Goal: Information Seeking & Learning: Learn about a topic

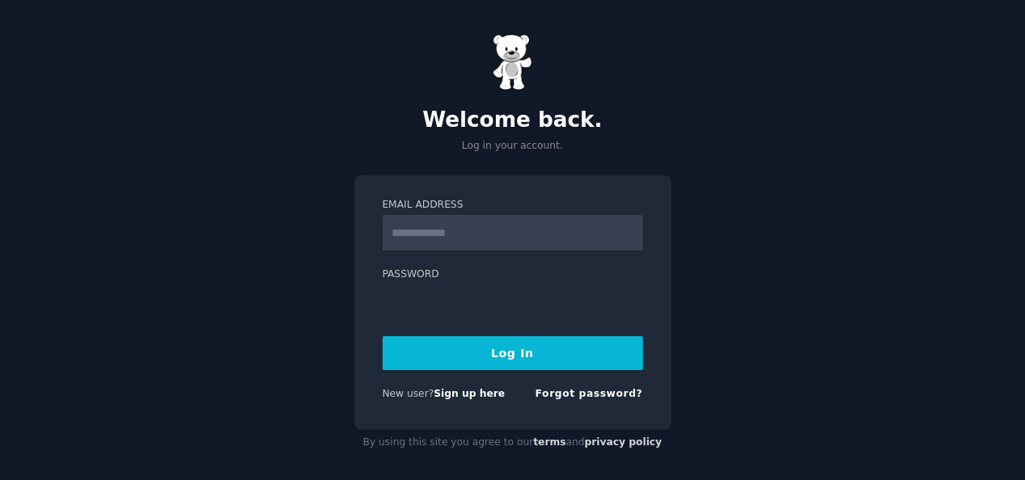
type input "**********"
click at [471, 354] on button "Log In" at bounding box center [513, 353] width 260 height 34
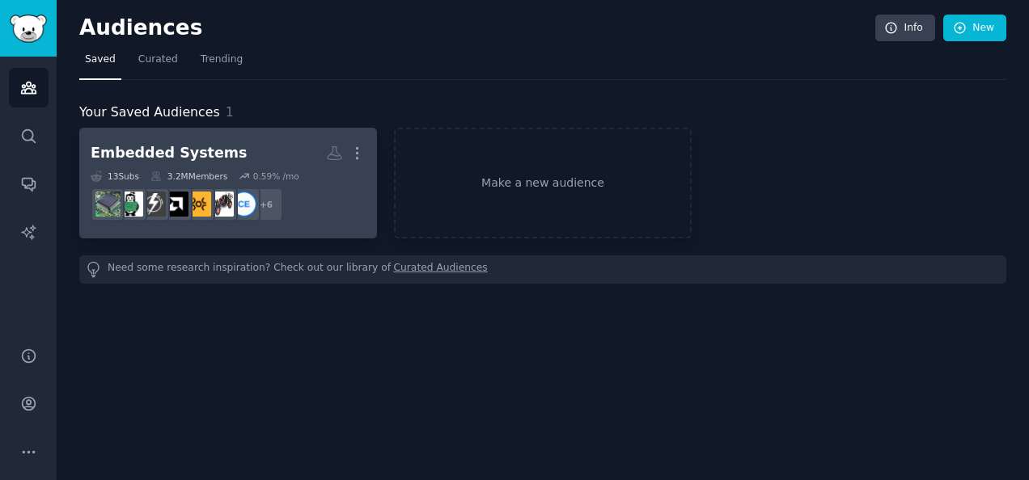
click at [159, 161] on div "Embedded Systems" at bounding box center [169, 153] width 156 height 20
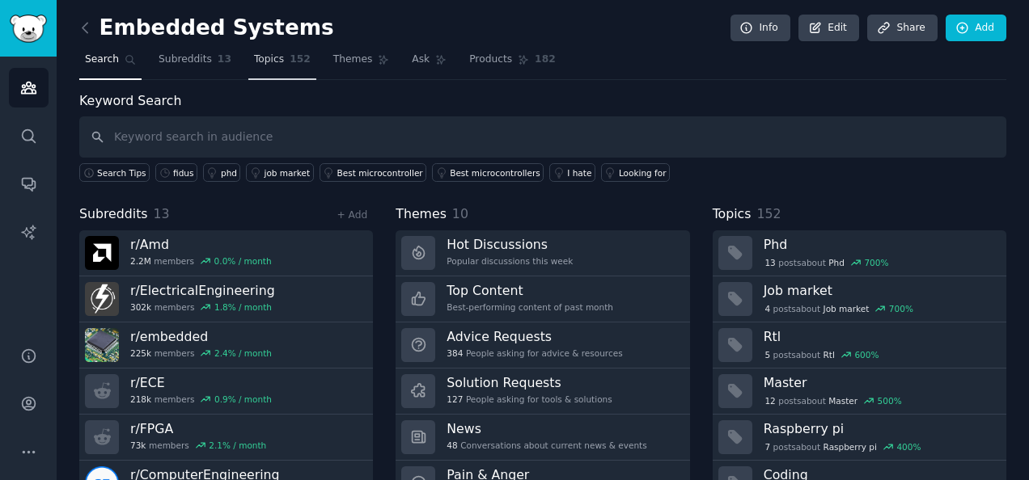
click at [271, 68] on link "Topics 152" at bounding box center [282, 63] width 68 height 33
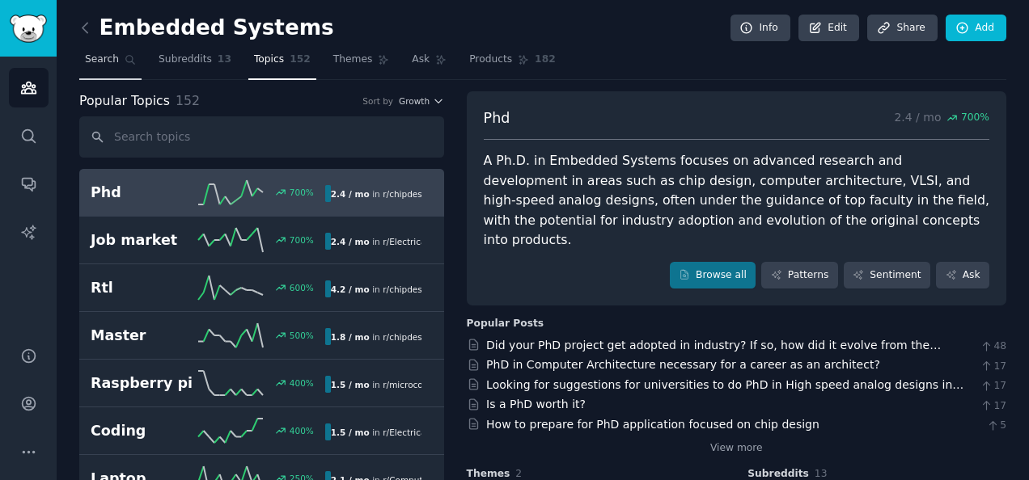
click at [100, 66] on link "Search" at bounding box center [110, 63] width 62 height 33
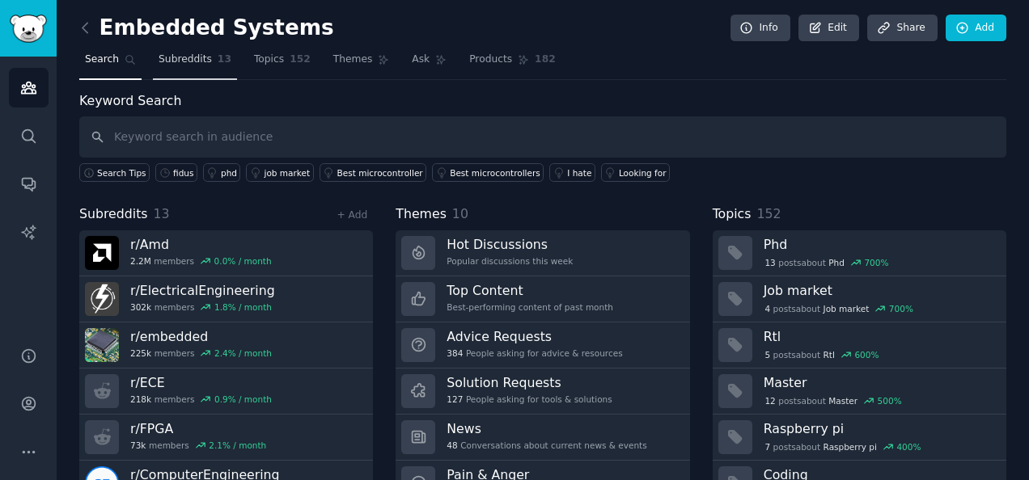
click at [183, 66] on link "Subreddits 13" at bounding box center [195, 63] width 84 height 33
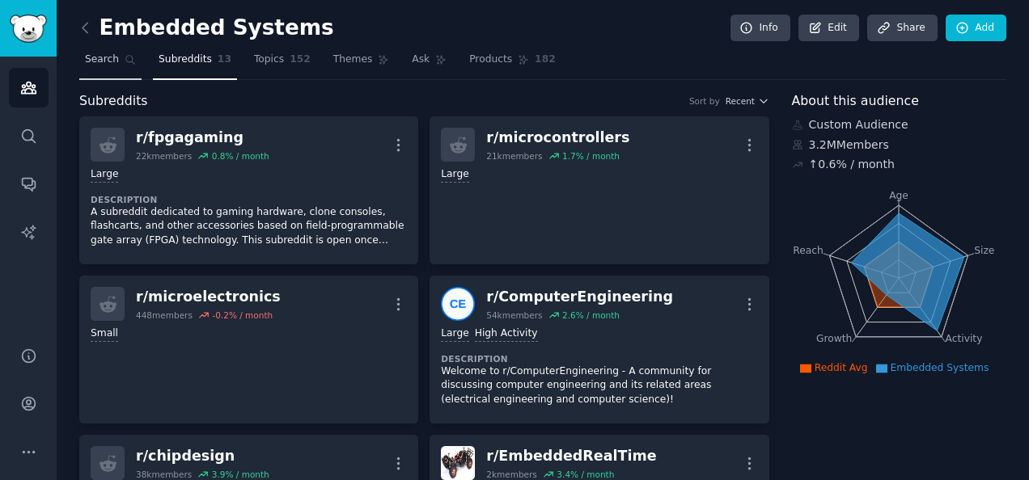
click at [115, 73] on link "Search" at bounding box center [110, 63] width 62 height 33
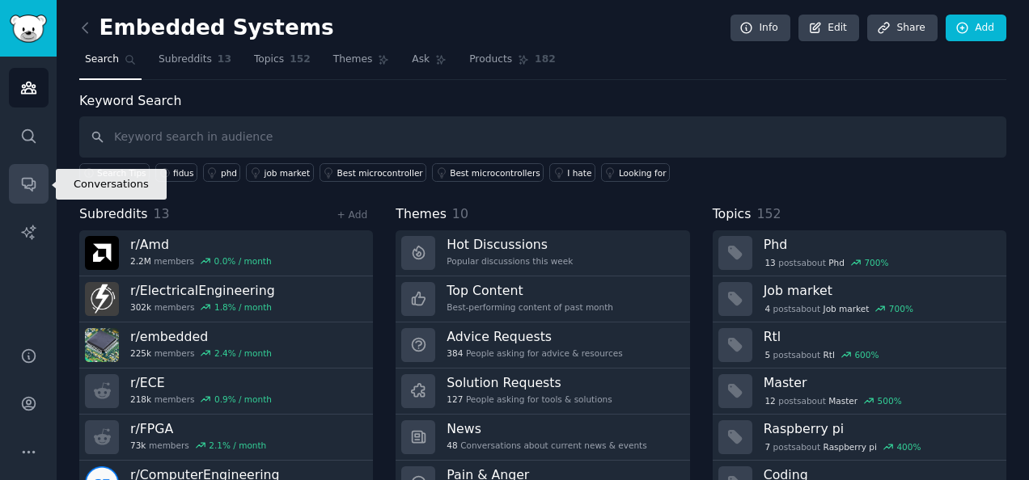
click at [28, 188] on icon "Sidebar" at bounding box center [28, 185] width 13 height 13
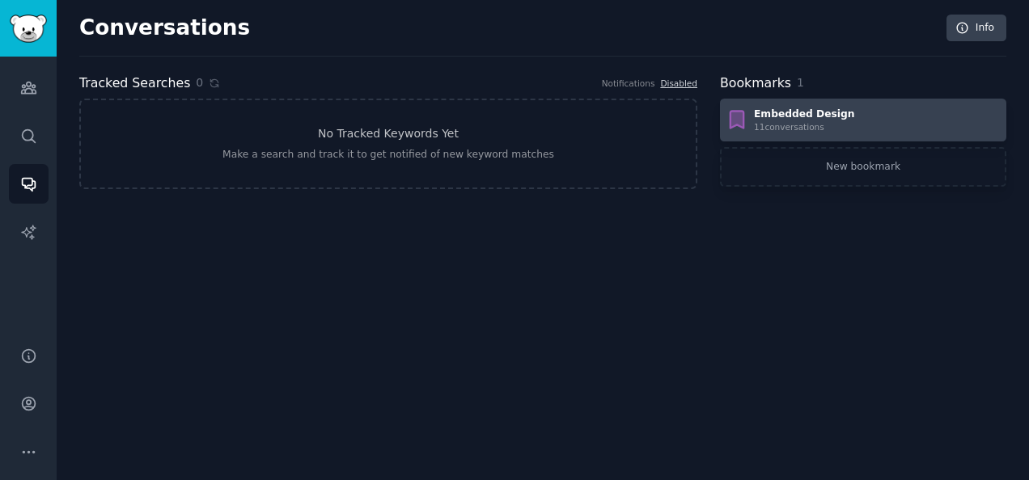
click at [887, 108] on div "Embedded Design 11 conversation s" at bounding box center [862, 121] width 275 height 26
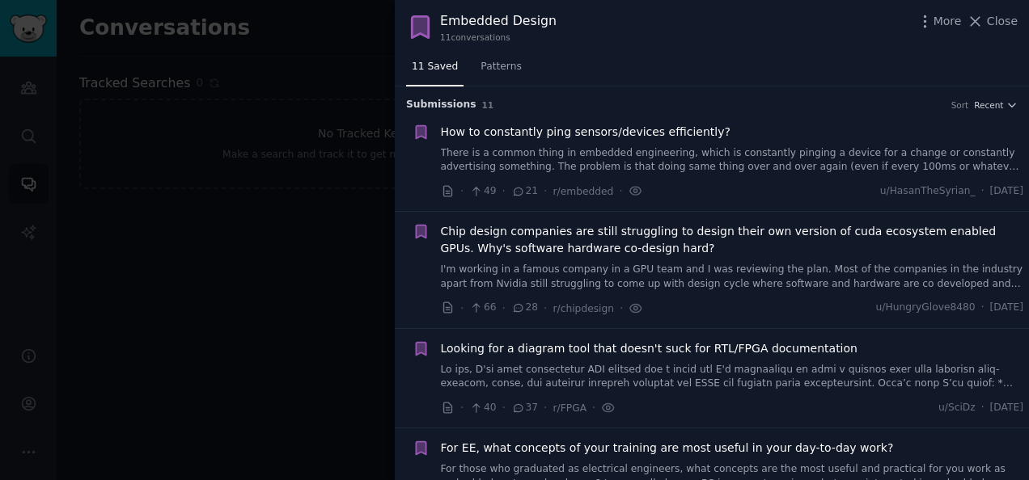
click at [991, 23] on span "Close" at bounding box center [1002, 21] width 31 height 17
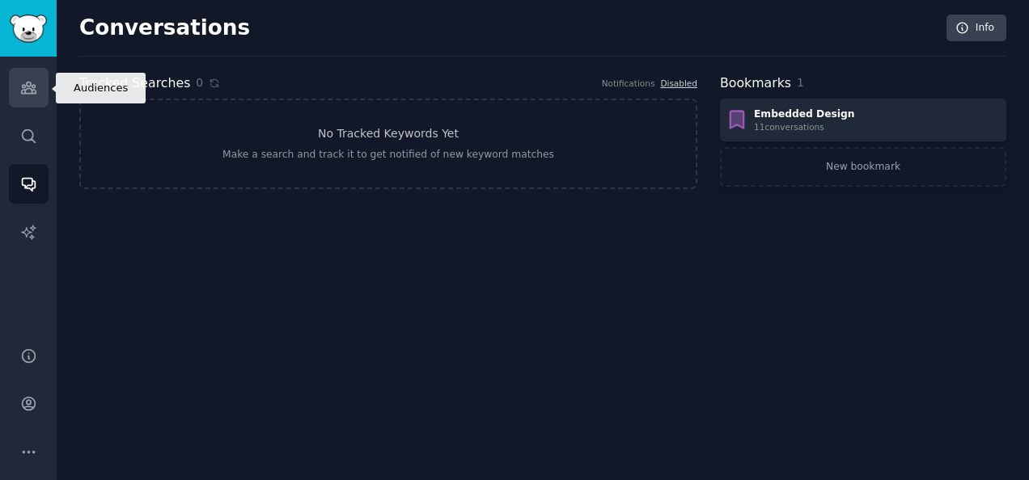
click at [40, 80] on link "Audiences" at bounding box center [29, 88] width 40 height 40
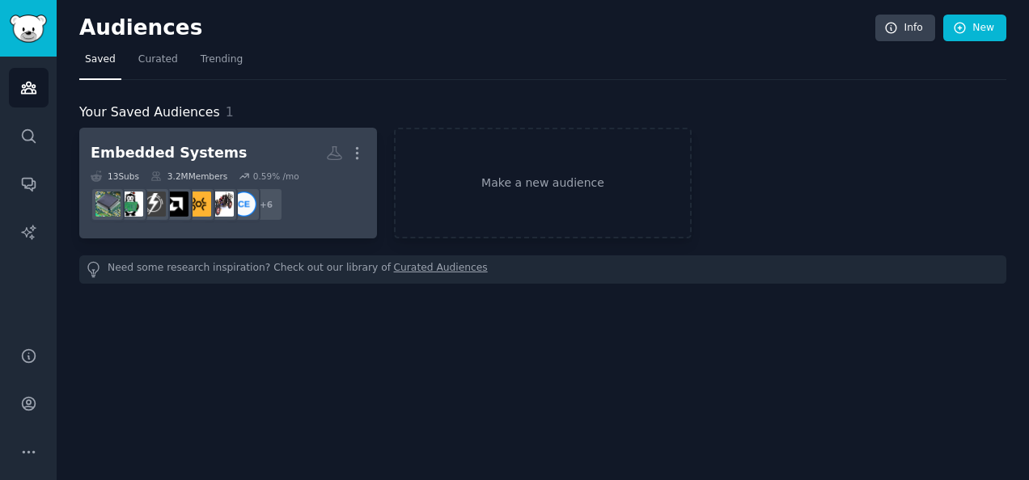
click at [183, 162] on div "Embedded Systems" at bounding box center [169, 153] width 156 height 20
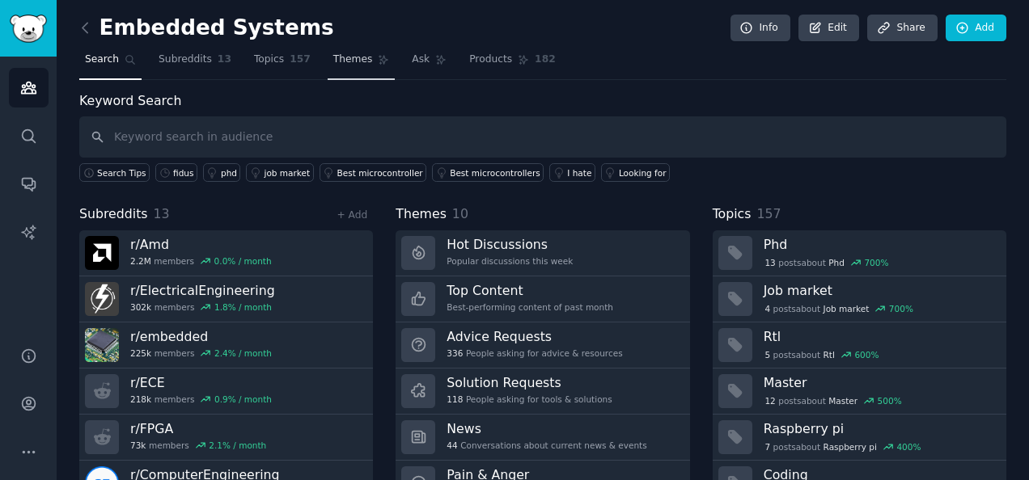
click at [378, 58] on icon at bounding box center [383, 59] width 11 height 11
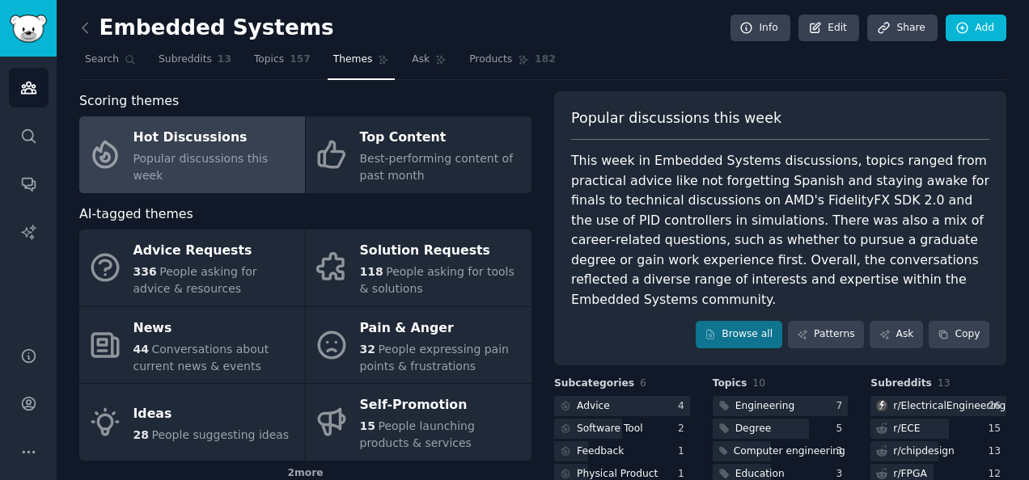
click at [202, 151] on div "Hot Discussions" at bounding box center [214, 138] width 163 height 26
click at [750, 321] on link "Browse all" at bounding box center [738, 334] width 87 height 27
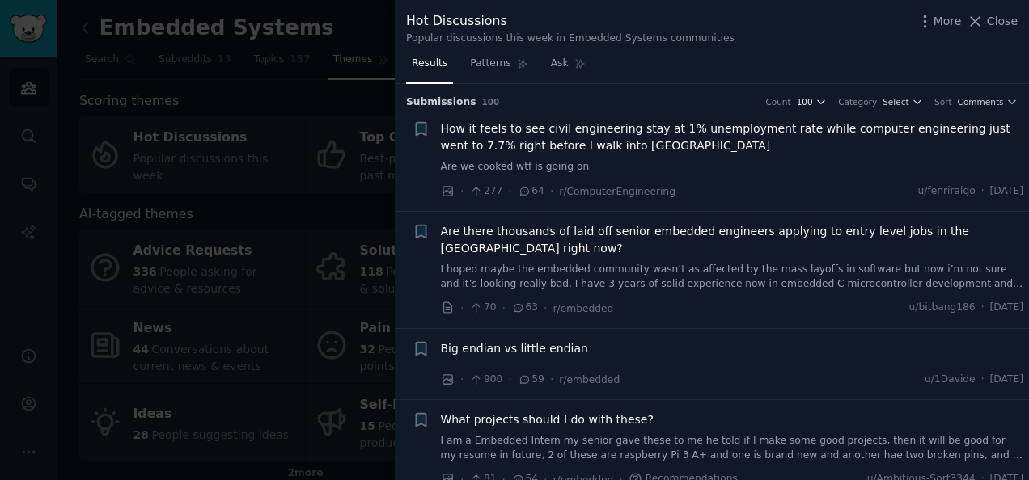
click at [827, 97] on icon "button" at bounding box center [820, 101] width 11 height 11
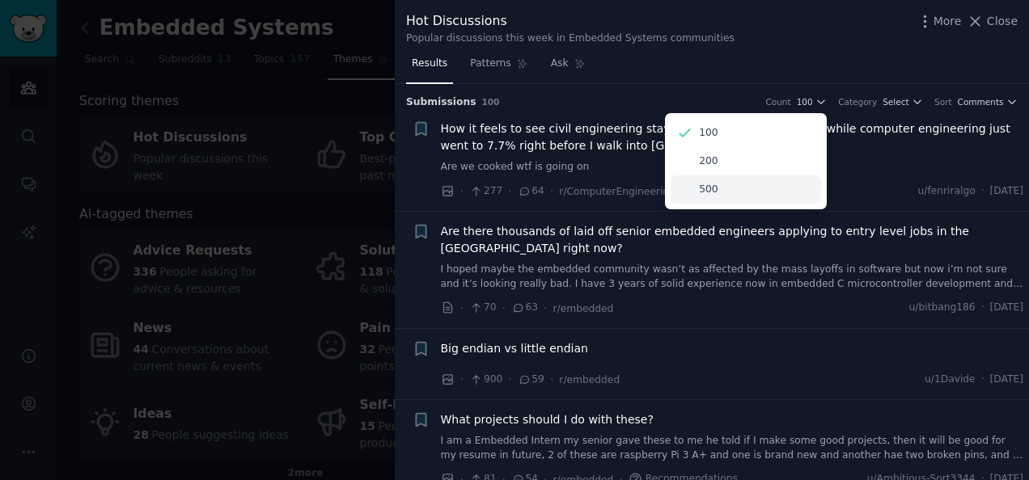
click at [763, 196] on div "500" at bounding box center [745, 189] width 150 height 28
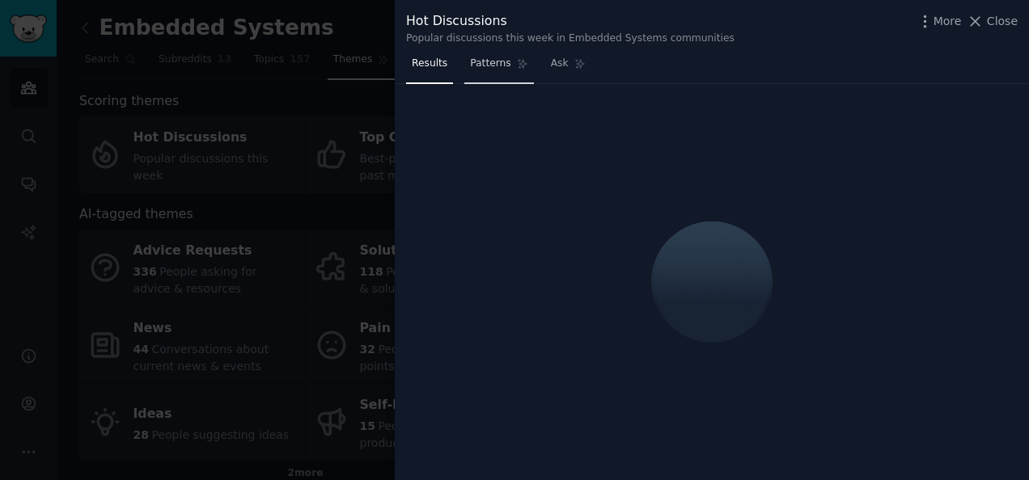
click at [518, 60] on icon at bounding box center [522, 64] width 9 height 9
click at [484, 63] on span "Patterns" at bounding box center [490, 64] width 40 height 15
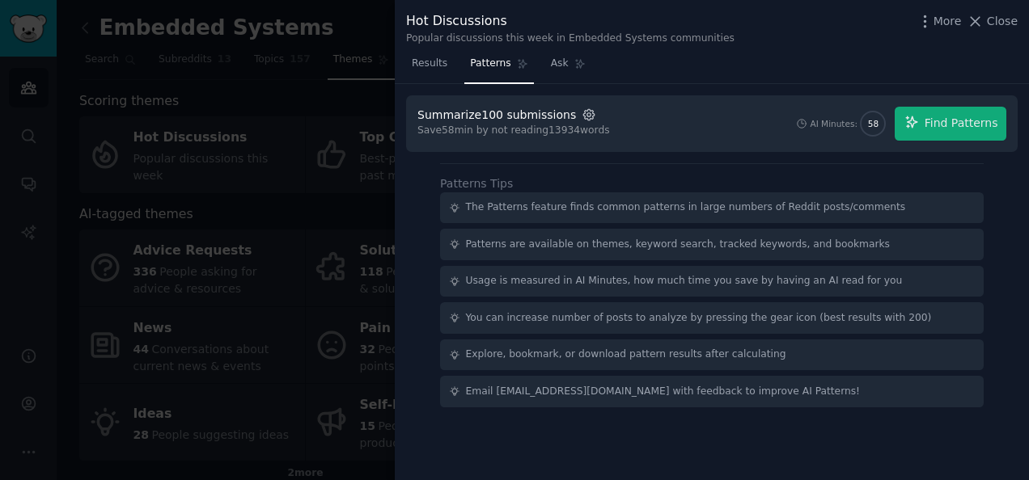
click at [581, 111] on icon "button" at bounding box center [588, 115] width 15 height 15
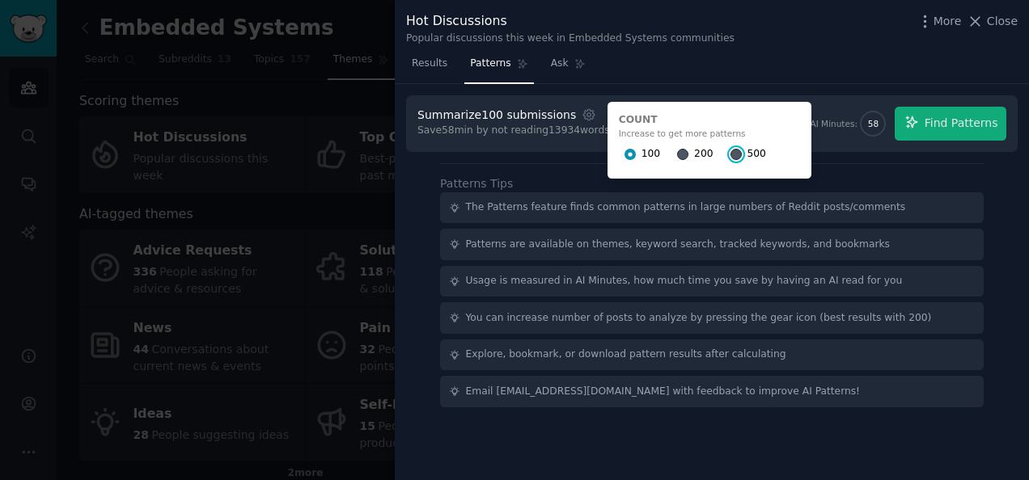
click at [730, 151] on input "500" at bounding box center [735, 154] width 11 height 11
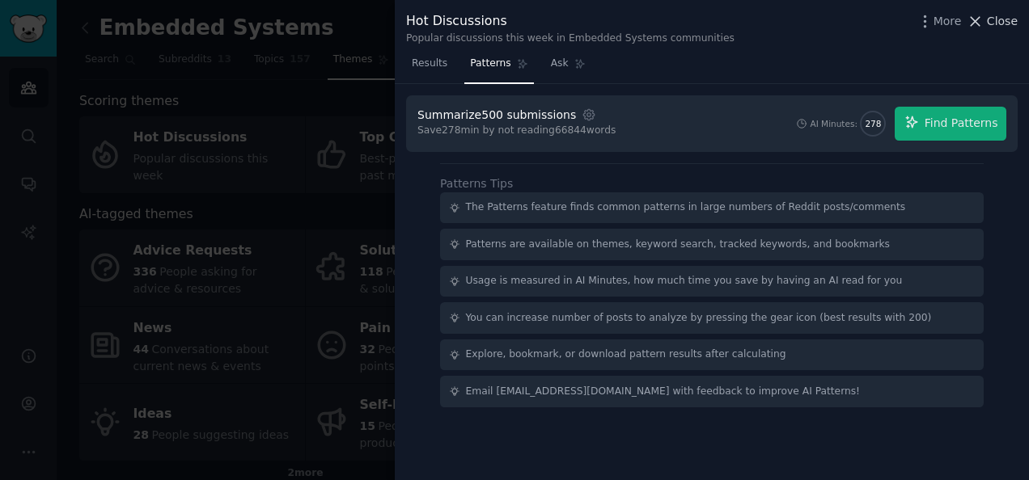
click at [1007, 16] on span "Close" at bounding box center [1002, 21] width 31 height 17
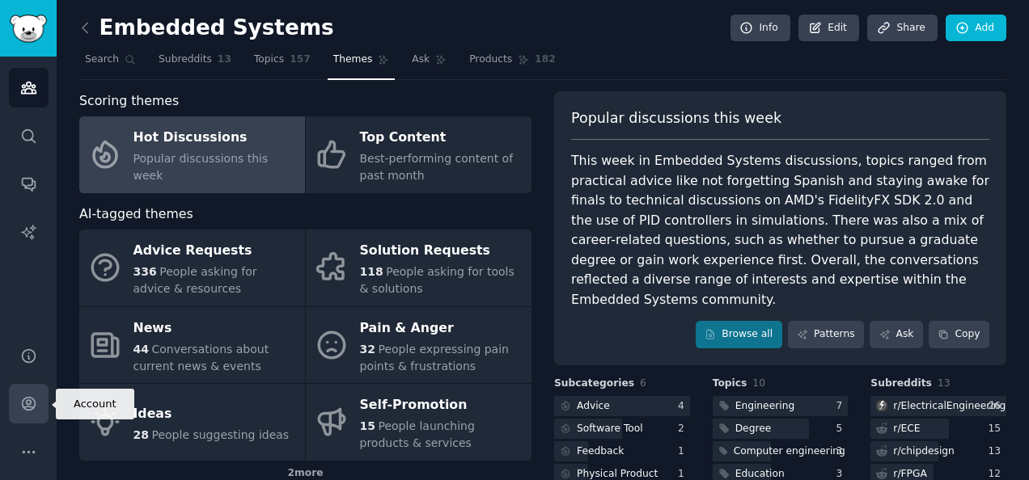
click at [20, 406] on icon "Sidebar" at bounding box center [28, 403] width 17 height 17
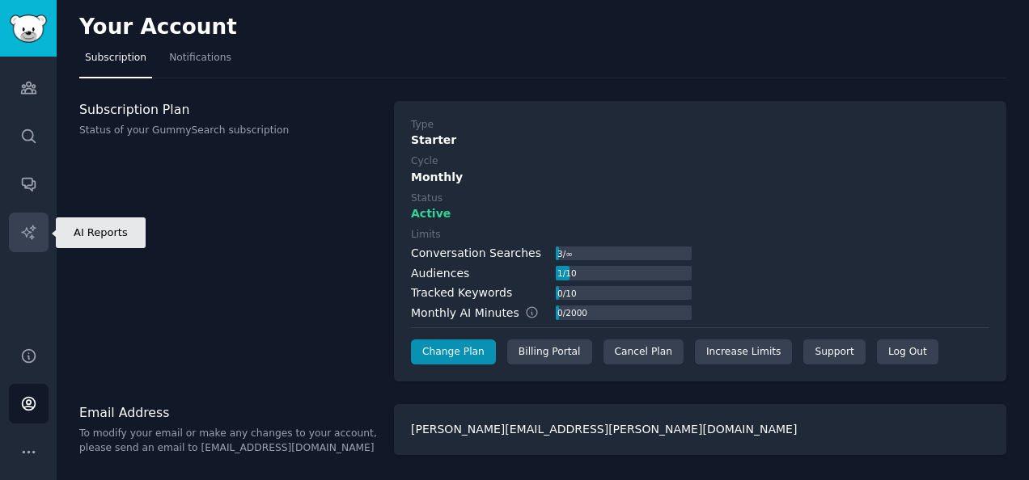
click at [32, 221] on link "AI Reports" at bounding box center [29, 233] width 40 height 40
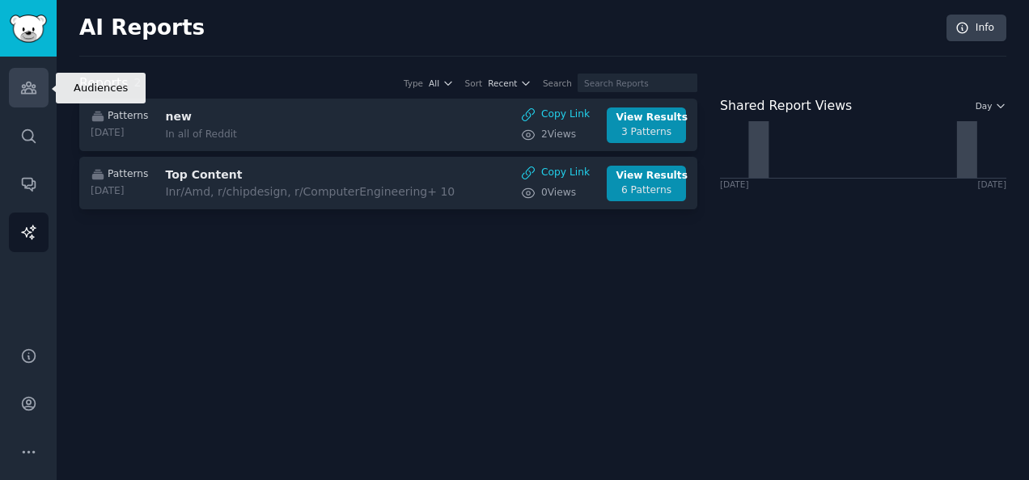
click at [36, 93] on icon "Sidebar" at bounding box center [28, 87] width 15 height 11
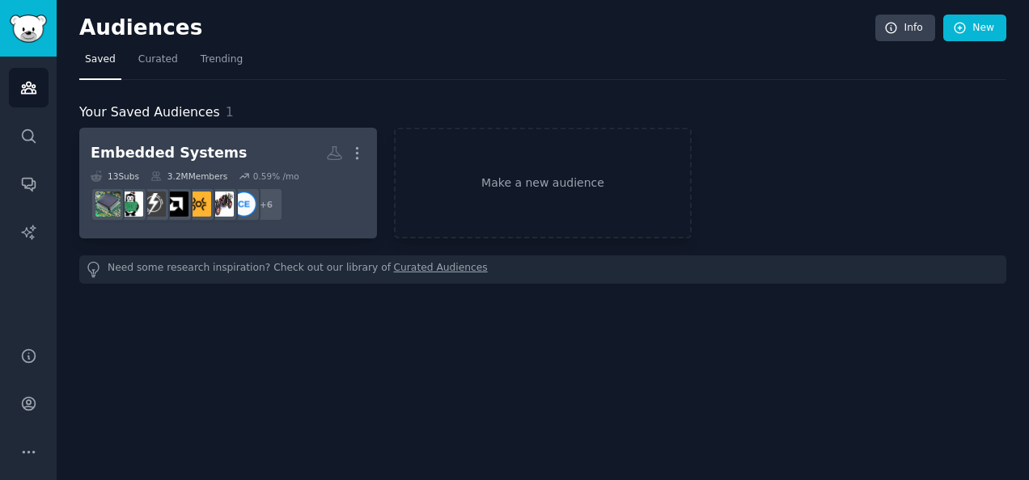
click at [218, 155] on h2 "Embedded Systems More" at bounding box center [228, 153] width 275 height 28
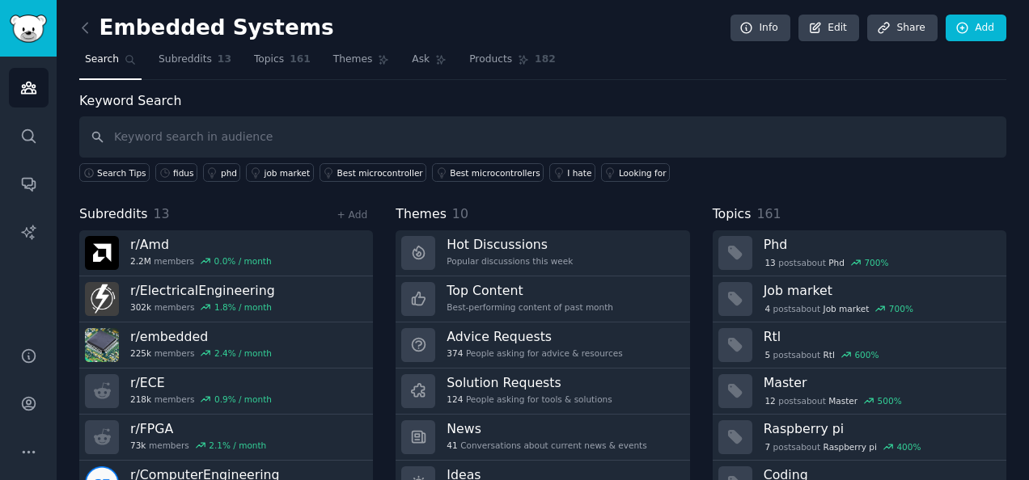
click at [306, 73] on nav "Search Subreddits 13 Topics 161 Themes Ask Products 182" at bounding box center [542, 63] width 927 height 33
click at [333, 66] on span "Themes" at bounding box center [353, 60] width 40 height 15
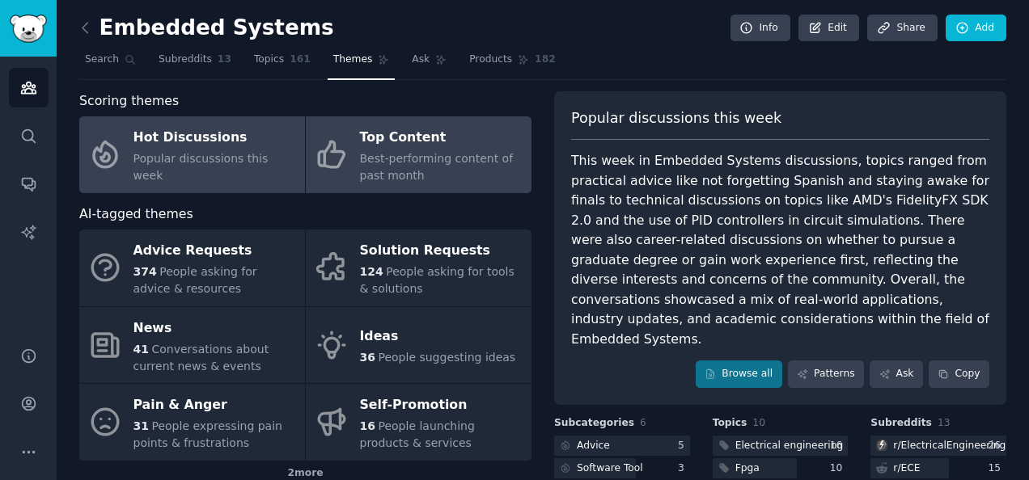
click at [446, 155] on span "Best-performing content of past month" at bounding box center [437, 167] width 154 height 30
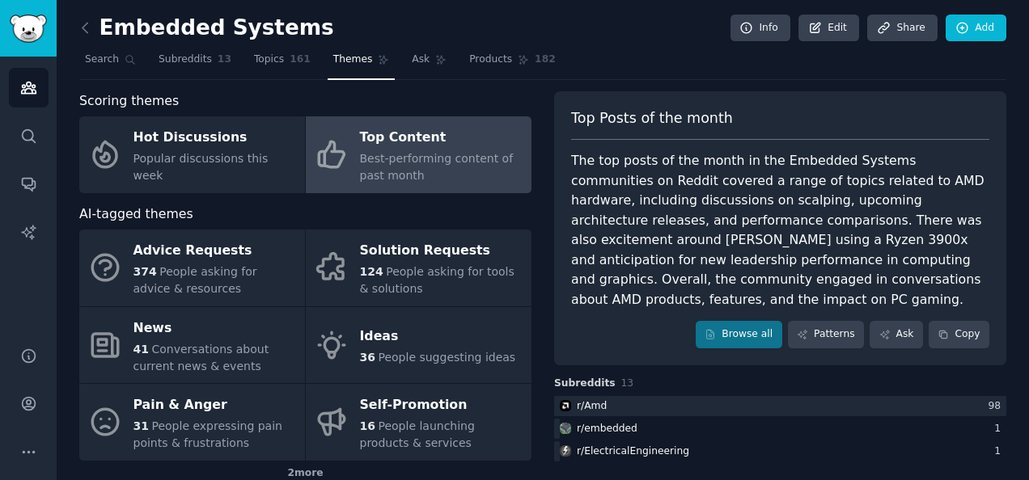
click at [473, 137] on div "Top Content" at bounding box center [441, 138] width 163 height 26
click at [731, 336] on link "Browse all" at bounding box center [738, 334] width 87 height 27
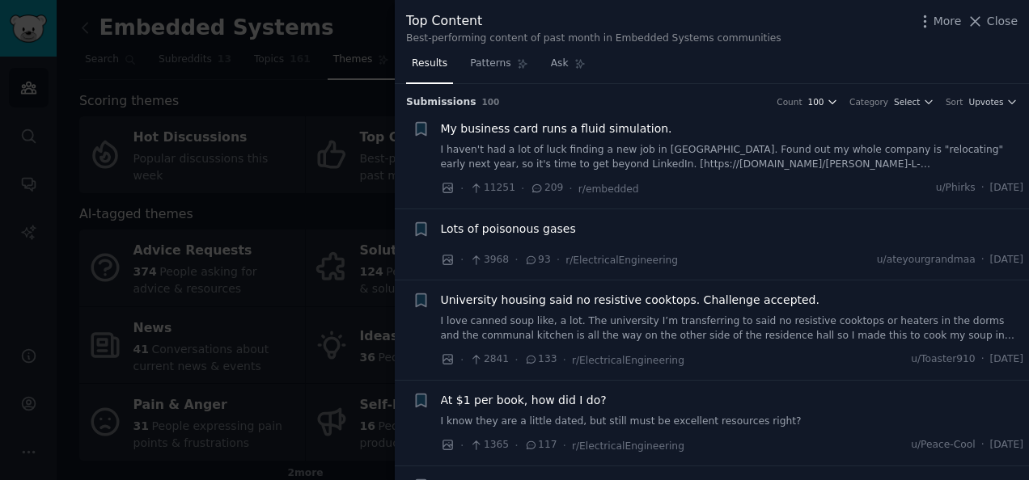
click at [838, 99] on icon "button" at bounding box center [832, 101] width 11 height 11
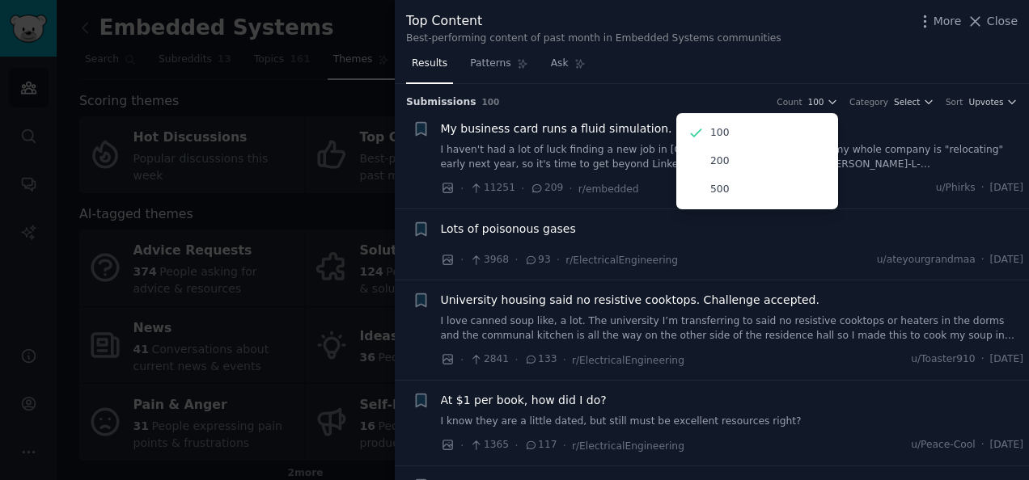
drag, startPoint x: 786, startPoint y: 192, endPoint x: 649, endPoint y: 293, distance: 170.2
click at [786, 192] on div "500" at bounding box center [757, 189] width 150 height 28
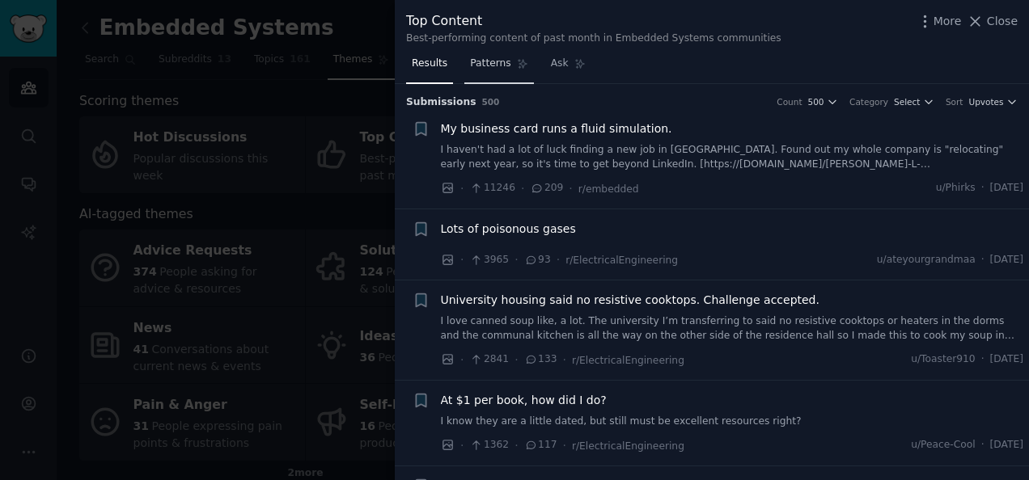
drag, startPoint x: 463, startPoint y: 70, endPoint x: 477, endPoint y: 57, distance: 19.4
click at [464, 70] on link "Patterns" at bounding box center [498, 67] width 69 height 33
click at [503, 61] on link "Patterns" at bounding box center [498, 67] width 69 height 33
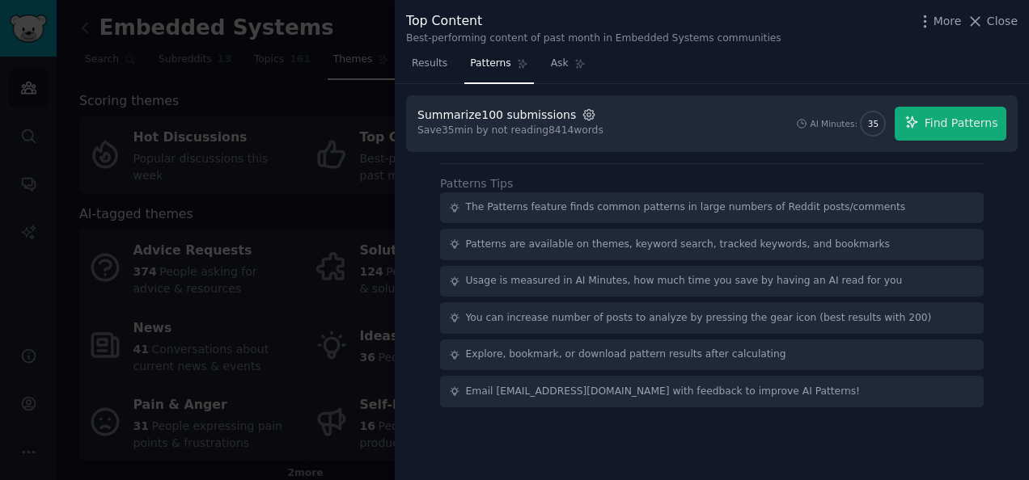
click at [581, 114] on icon "button" at bounding box center [588, 115] width 15 height 15
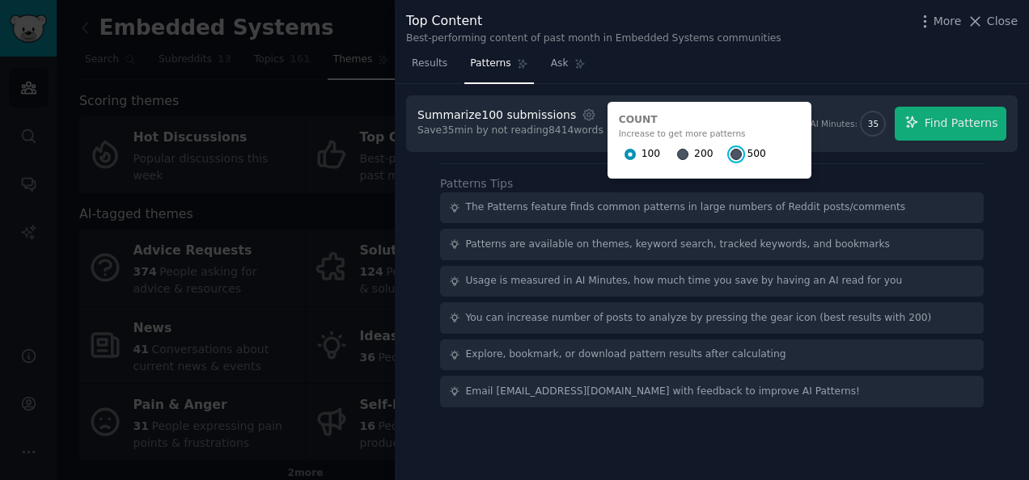
click at [730, 154] on input "500" at bounding box center [735, 154] width 11 height 11
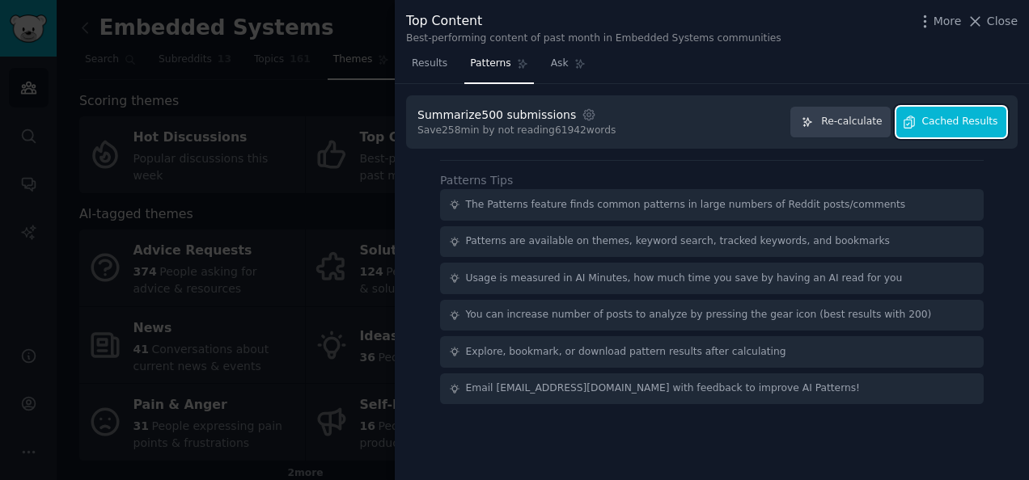
click at [954, 123] on span "Cached Results" at bounding box center [960, 122] width 76 height 15
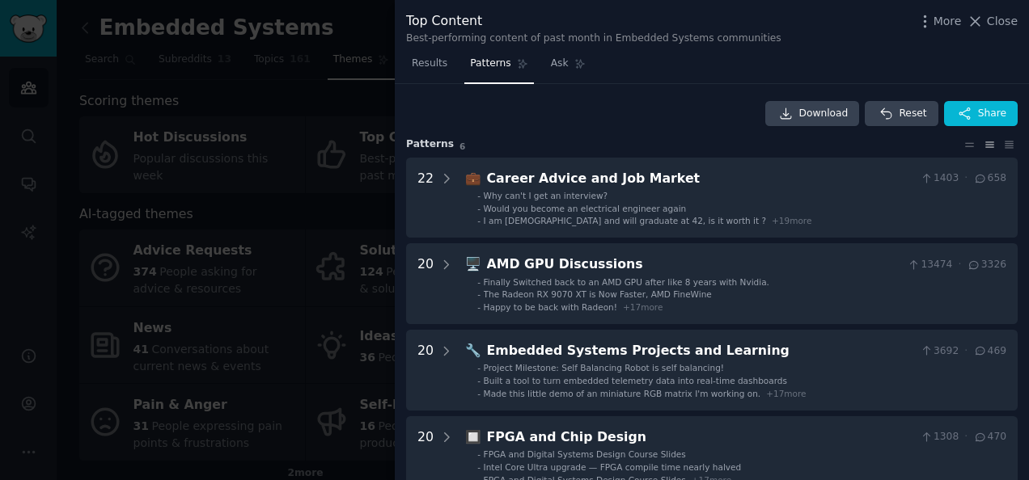
click at [483, 60] on span "Patterns" at bounding box center [490, 64] width 40 height 15
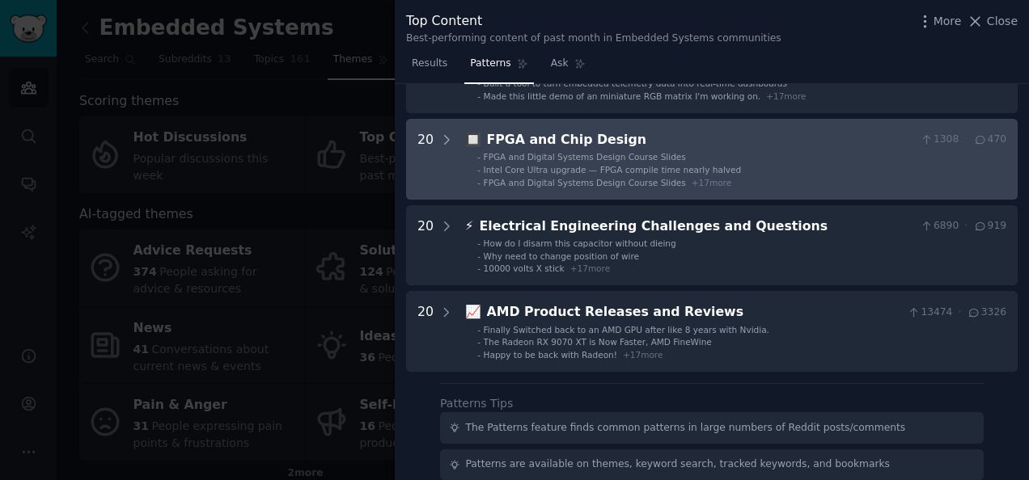
scroll to position [323, 0]
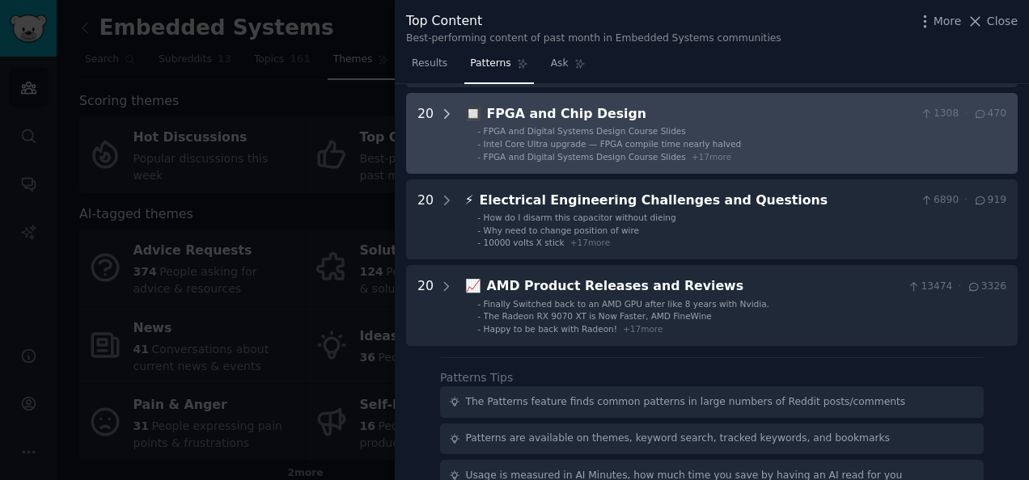
click at [442, 112] on icon at bounding box center [446, 114] width 15 height 15
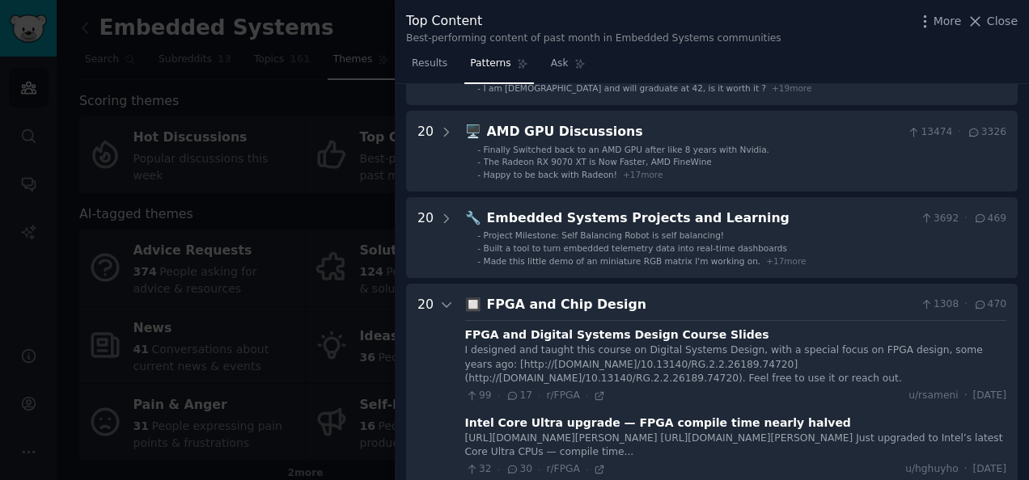
scroll to position [0, 0]
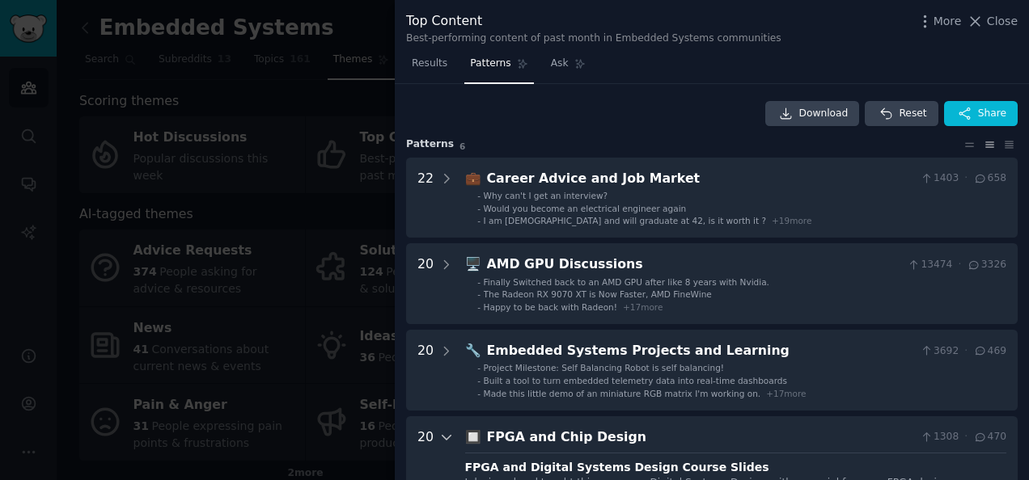
click at [445, 433] on icon at bounding box center [446, 437] width 15 height 15
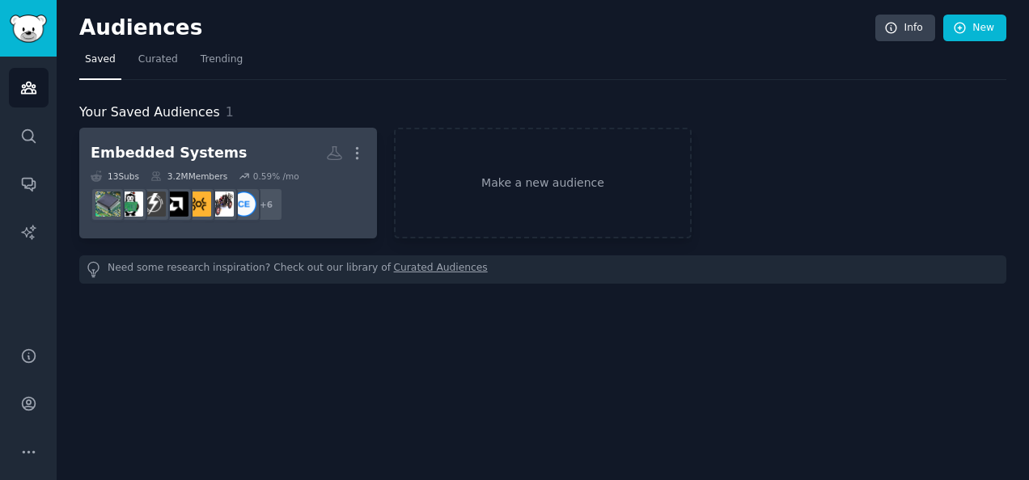
click at [149, 150] on div "Embedded Systems" at bounding box center [169, 153] width 156 height 20
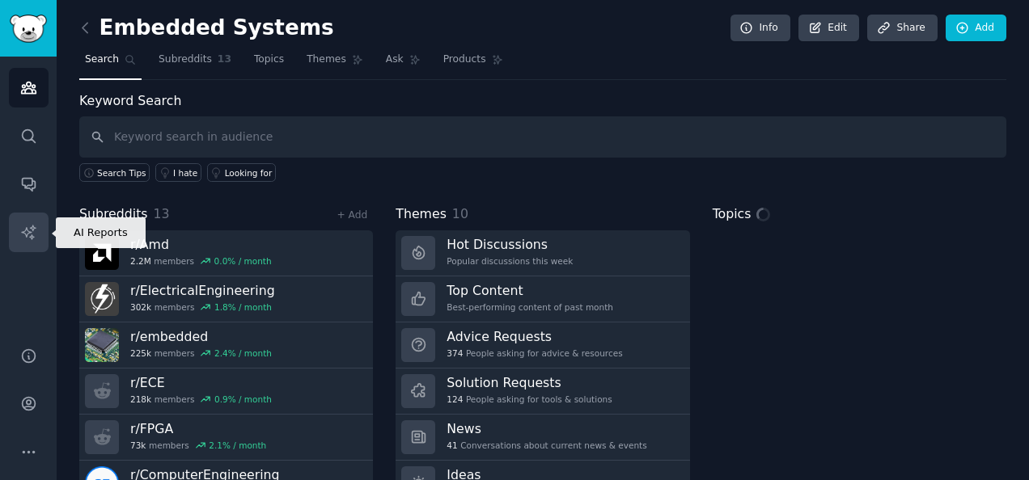
click at [24, 238] on icon "Sidebar" at bounding box center [28, 232] width 17 height 17
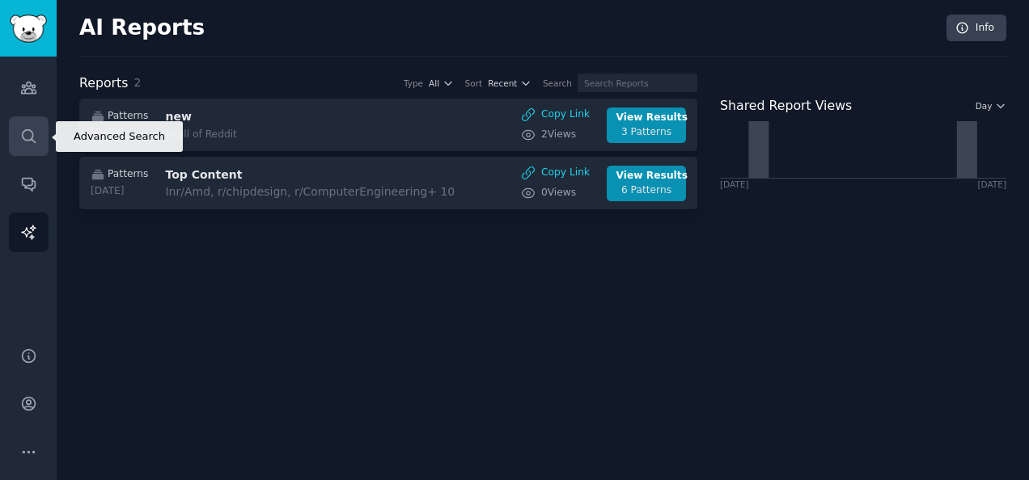
click at [26, 134] on icon "Sidebar" at bounding box center [28, 136] width 17 height 17
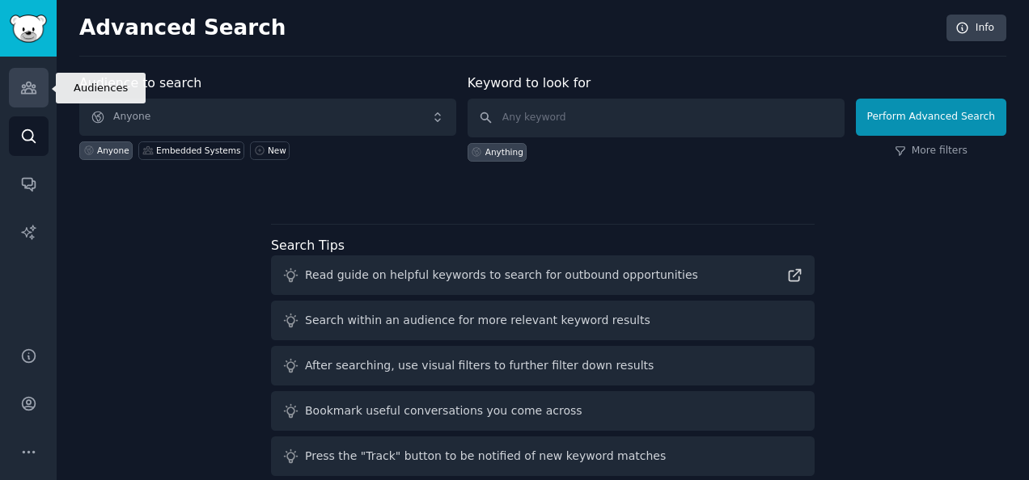
click at [24, 91] on icon "Sidebar" at bounding box center [28, 87] width 15 height 11
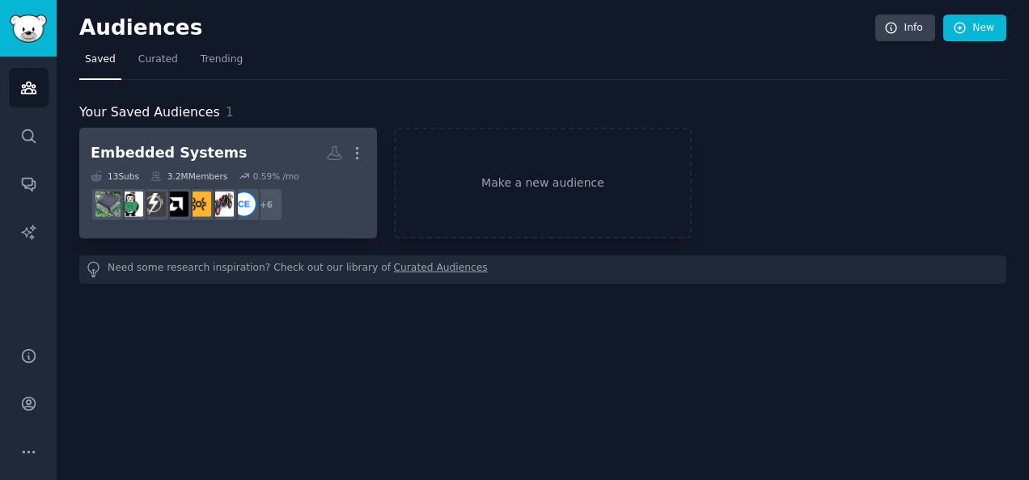
click at [152, 150] on div "Embedded Systems" at bounding box center [169, 153] width 156 height 20
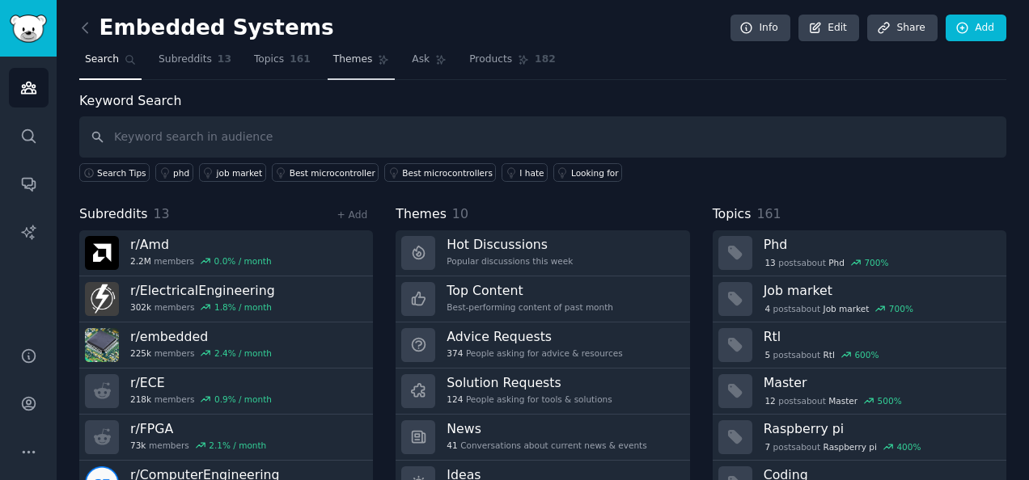
click at [378, 58] on icon at bounding box center [383, 59] width 11 height 11
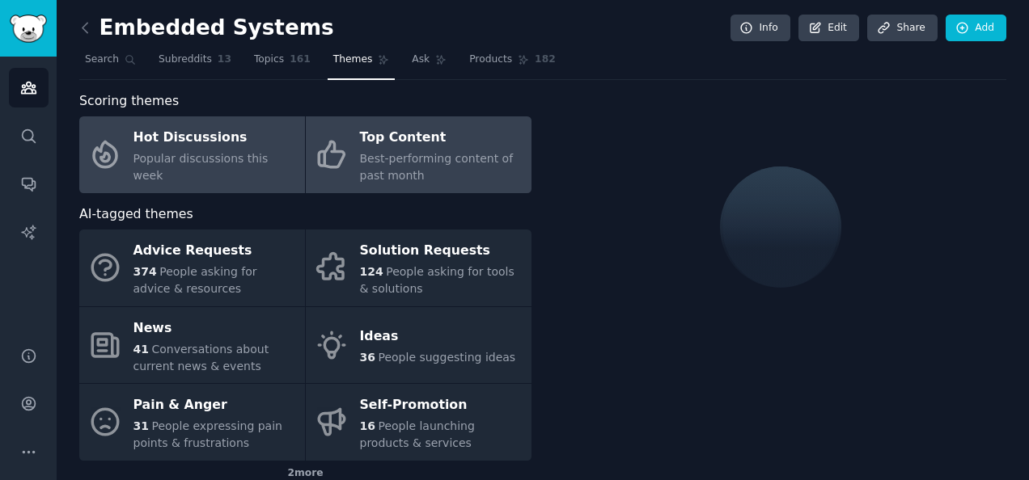
click at [430, 141] on div "Top Content" at bounding box center [441, 138] width 163 height 26
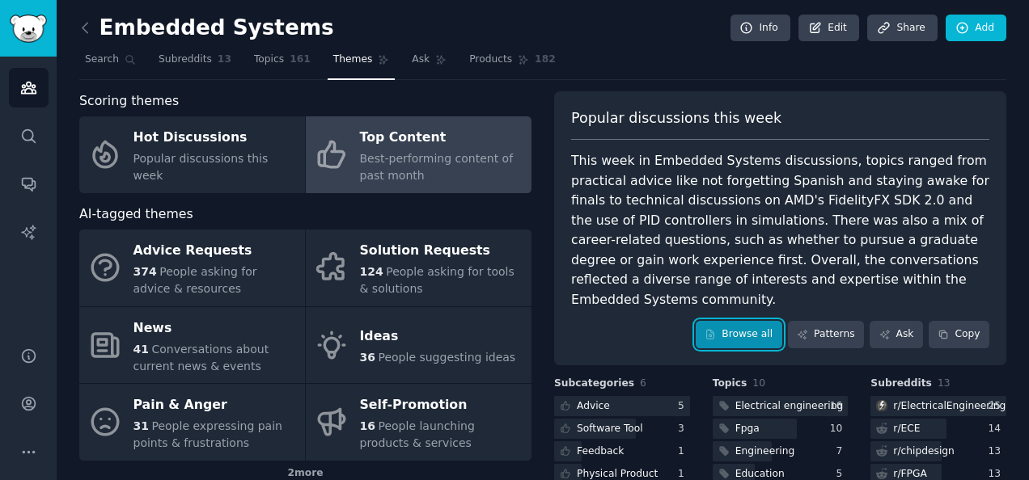
click at [736, 321] on link "Browse all" at bounding box center [738, 334] width 87 height 27
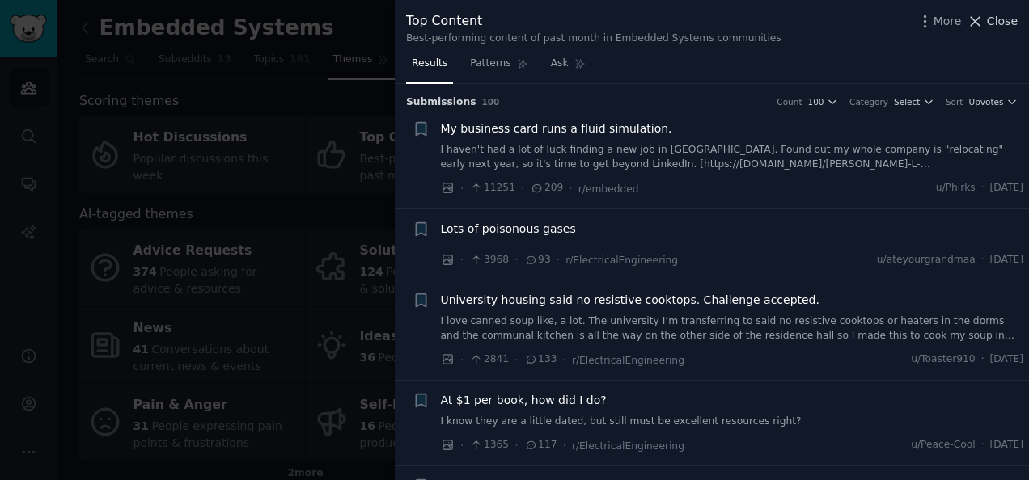
click at [1001, 13] on span "Close" at bounding box center [1002, 21] width 31 height 17
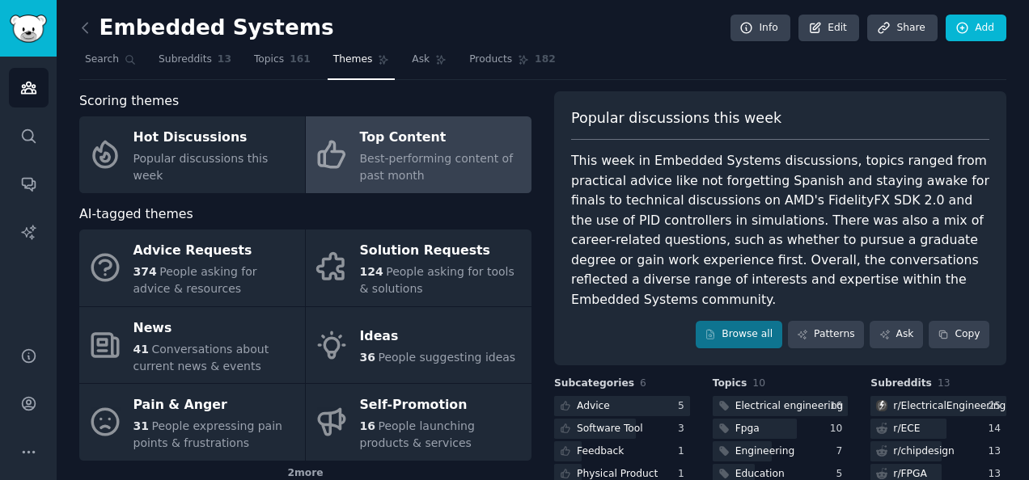
click at [436, 165] on div "Best-performing content of past month" at bounding box center [441, 167] width 163 height 34
click at [752, 321] on link "Browse all" at bounding box center [738, 334] width 87 height 27
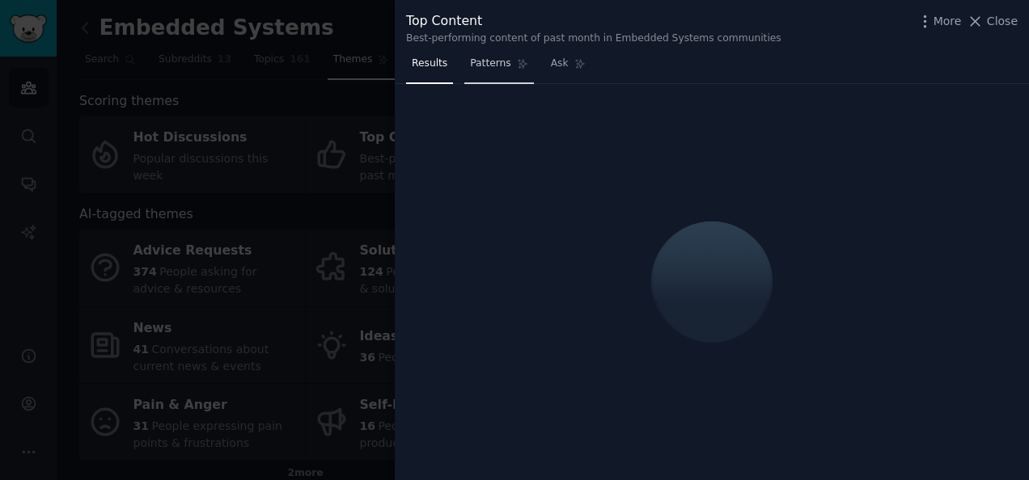
click at [470, 68] on span "Patterns" at bounding box center [490, 64] width 40 height 15
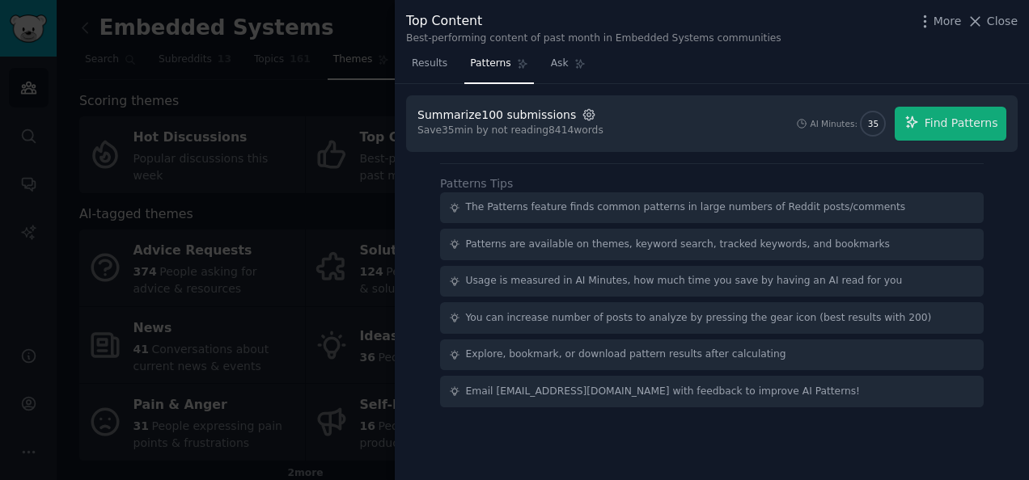
click at [587, 116] on icon "button" at bounding box center [588, 114] width 3 height 3
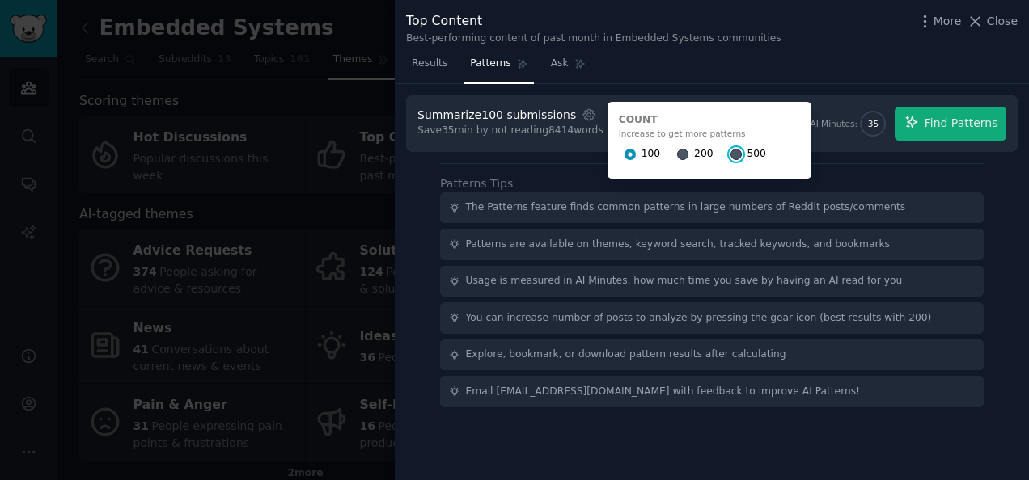
click at [730, 157] on input "500" at bounding box center [735, 154] width 11 height 11
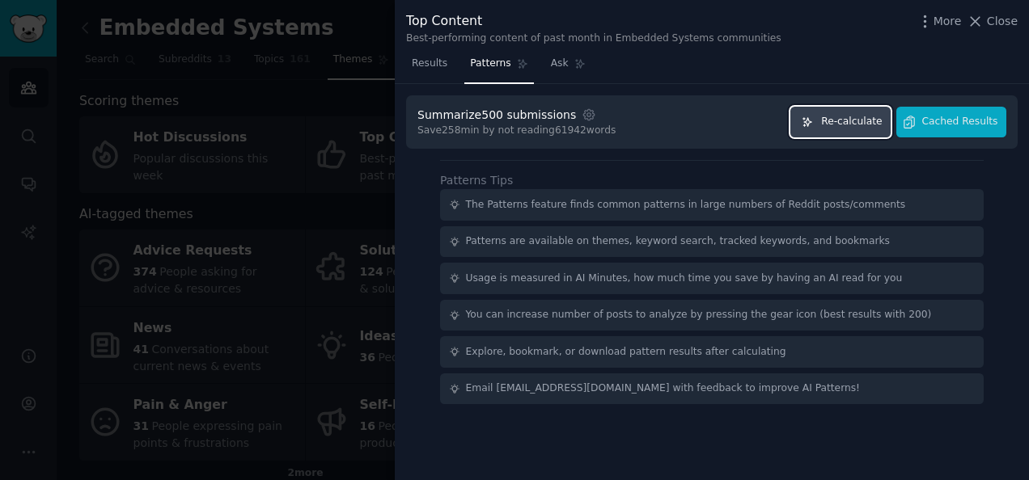
click at [847, 125] on span "Re-calculate" at bounding box center [851, 122] width 61 height 15
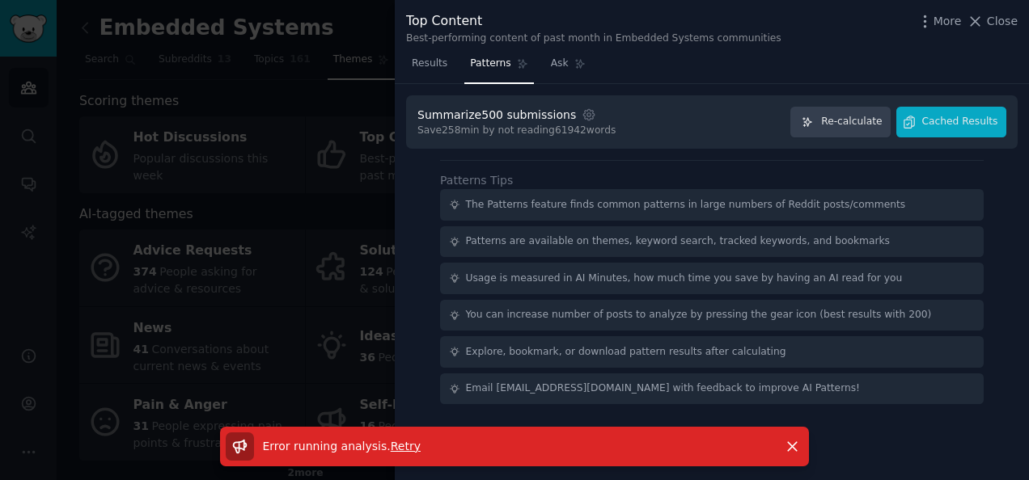
click at [391, 441] on span "Retry" at bounding box center [406, 446] width 30 height 13
click at [880, 123] on span "Re-calculate" at bounding box center [851, 122] width 61 height 15
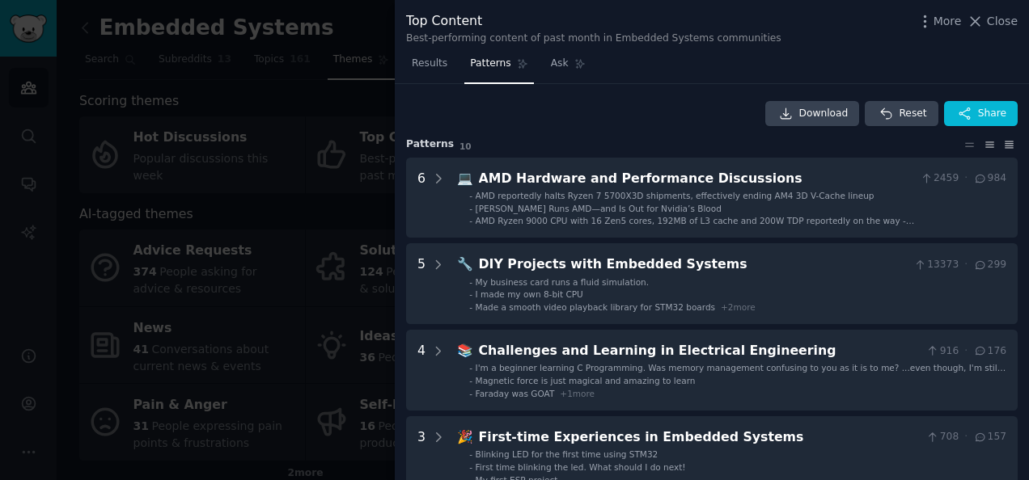
click at [1005, 146] on icon at bounding box center [1009, 145] width 8 height 6
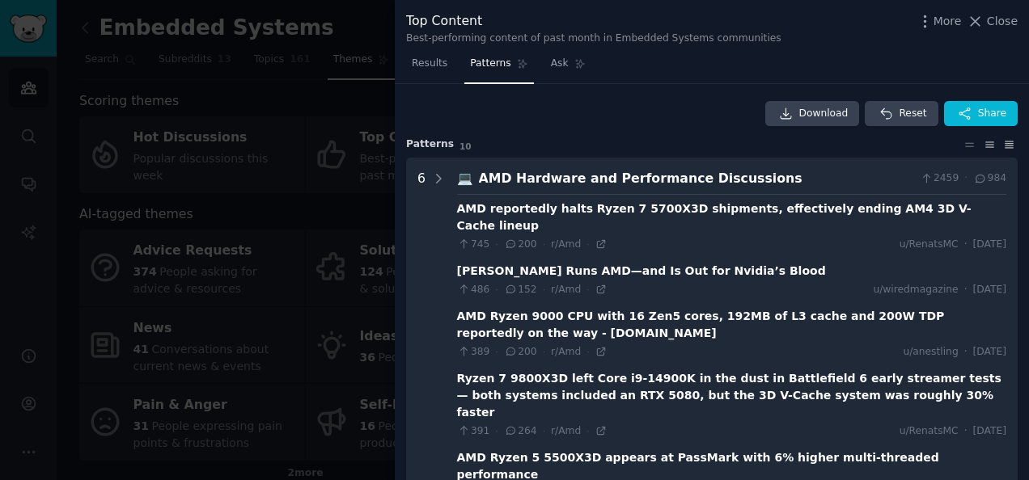
click at [990, 143] on icon at bounding box center [989, 144] width 17 height 11
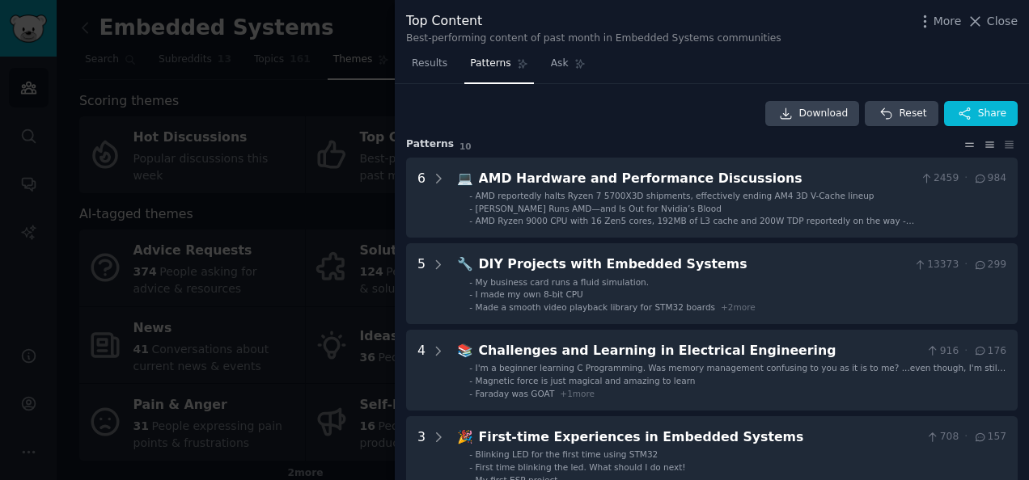
click at [971, 142] on icon at bounding box center [969, 144] width 17 height 11
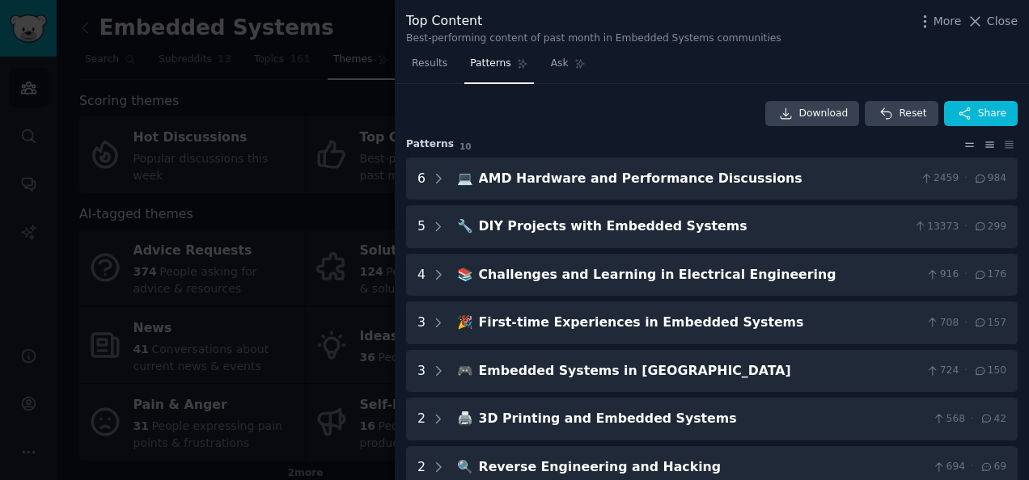
click at [981, 142] on icon at bounding box center [989, 144] width 17 height 11
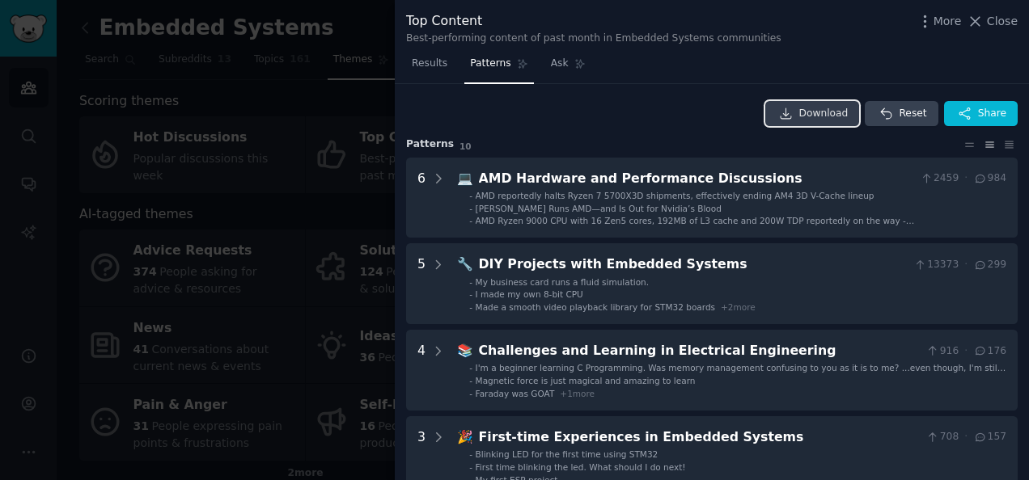
click at [823, 110] on span "Download" at bounding box center [823, 114] width 49 height 15
click at [938, 66] on div "Results Patterns Ask" at bounding box center [712, 67] width 634 height 33
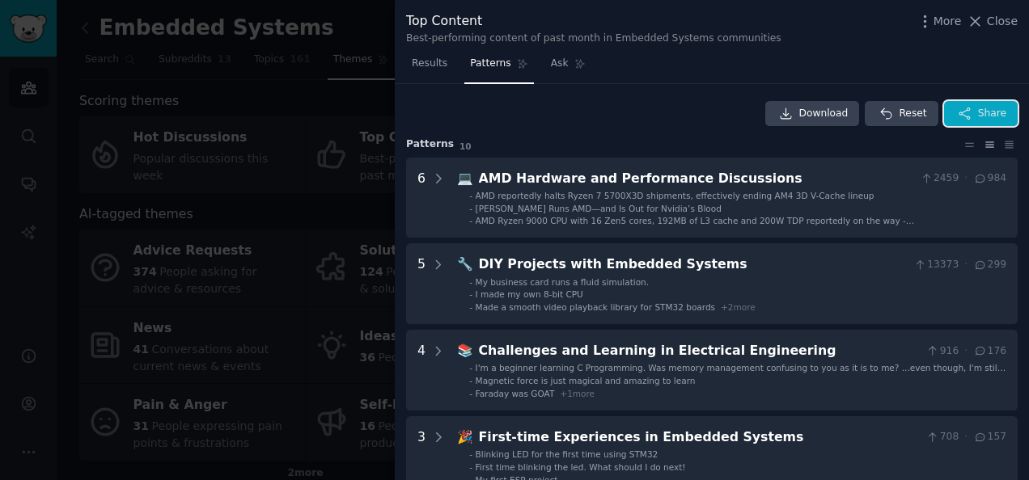
click at [979, 121] on button "Share" at bounding box center [981, 114] width 74 height 26
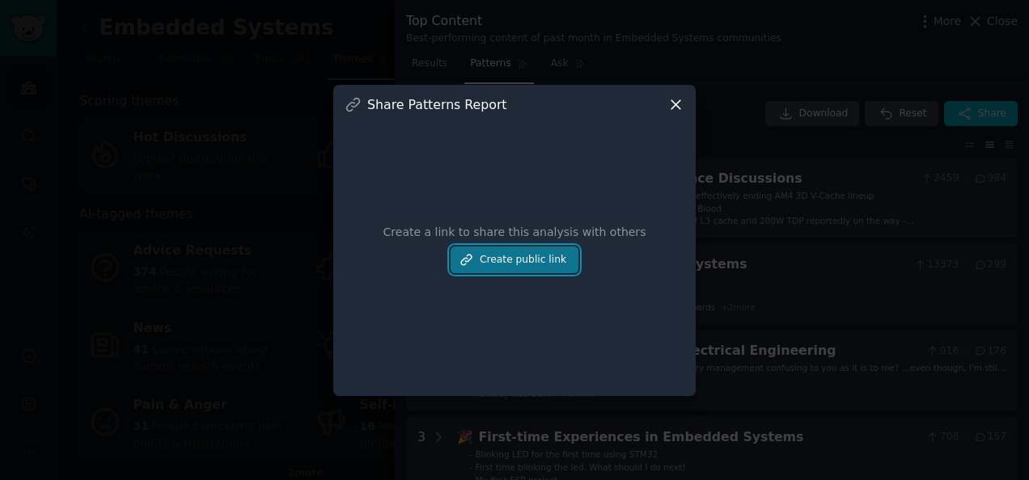
click at [540, 261] on button "Create public link" at bounding box center [514, 260] width 128 height 27
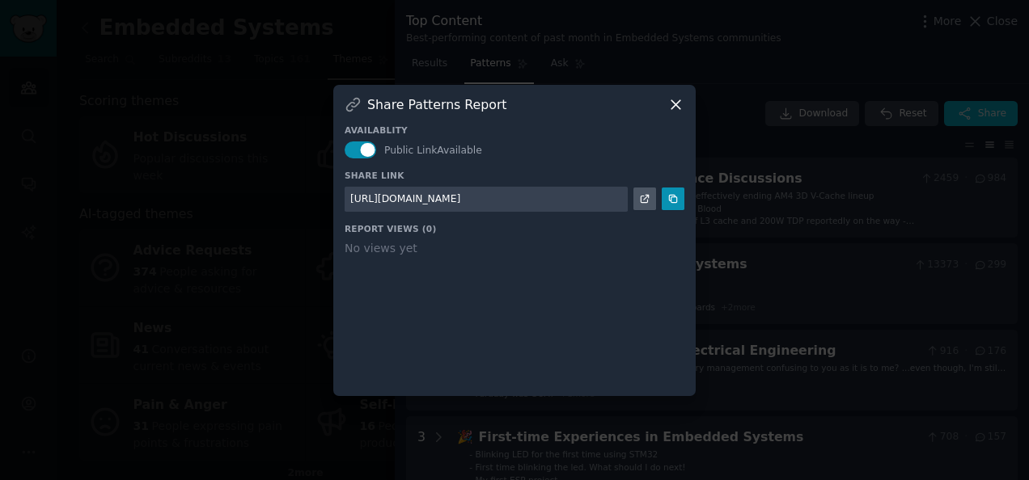
click at [681, 104] on icon at bounding box center [675, 104] width 17 height 17
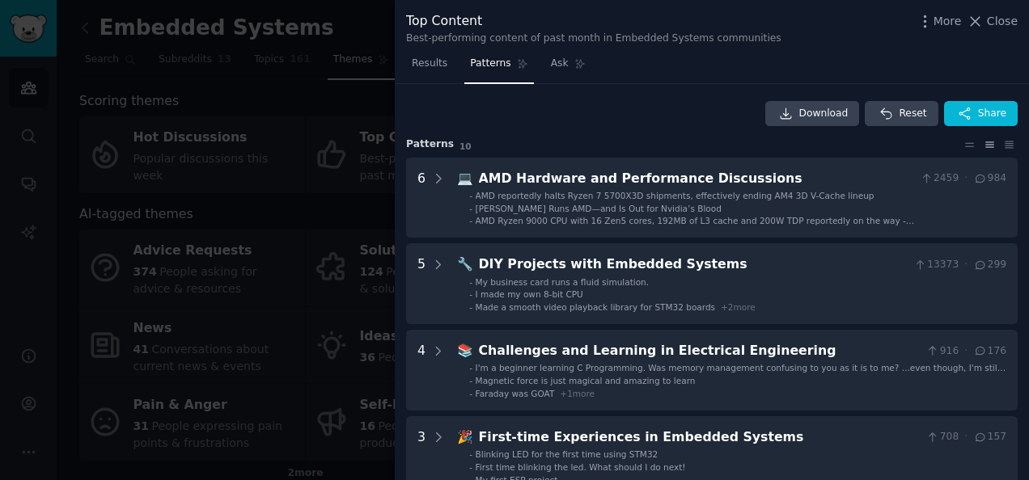
click at [944, 33] on div "Top Content Best-performing content of past month in Embedded Systems communiti…" at bounding box center [711, 28] width 611 height 34
click at [942, 29] on span "More" at bounding box center [947, 21] width 28 height 17
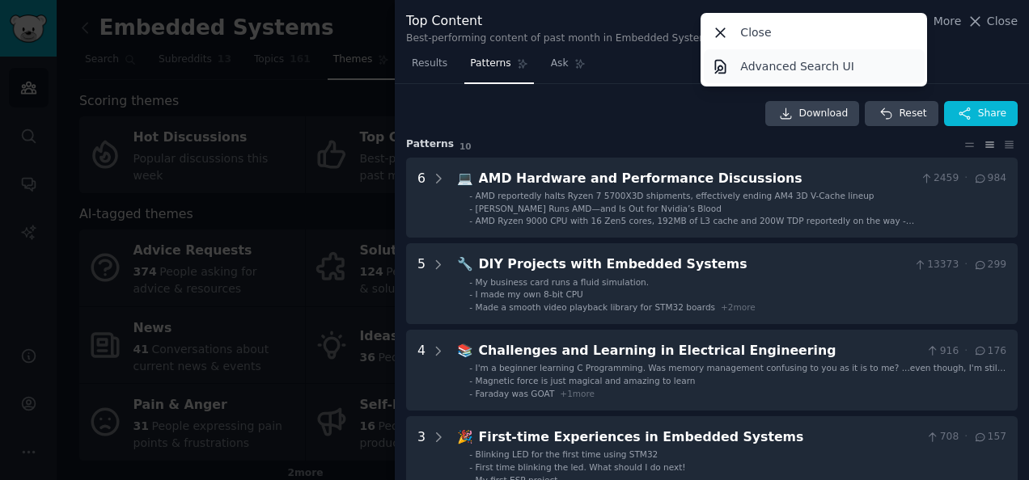
click at [770, 68] on p "Advanced Search UI" at bounding box center [797, 66] width 114 height 17
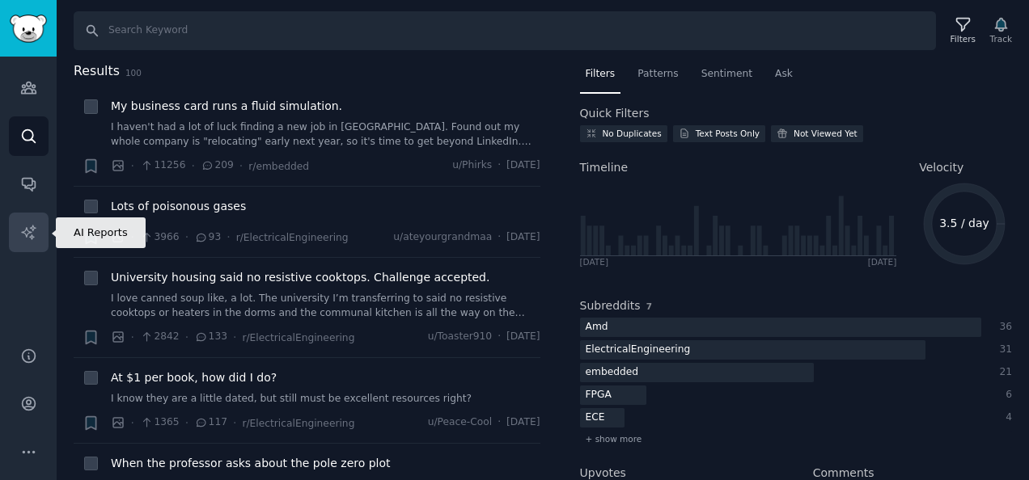
click at [32, 213] on link "AI Reports" at bounding box center [29, 233] width 40 height 40
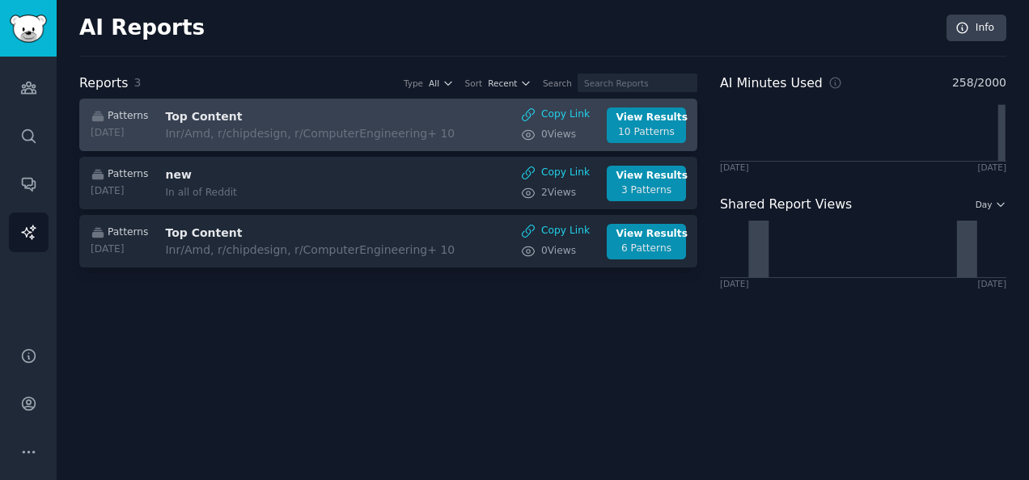
click at [252, 118] on h3 "Top Content" at bounding box center [301, 116] width 272 height 17
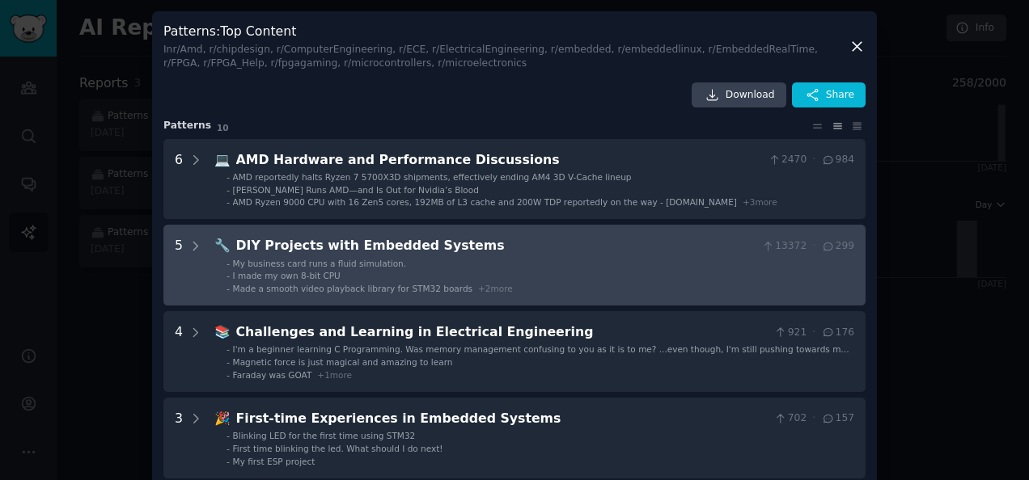
scroll to position [81, 0]
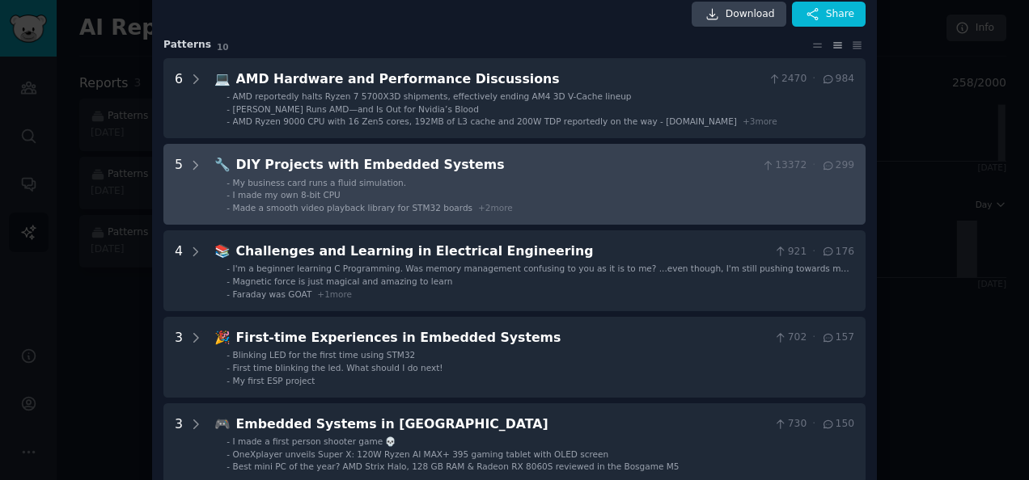
click at [175, 190] on div "5" at bounding box center [179, 184] width 8 height 58
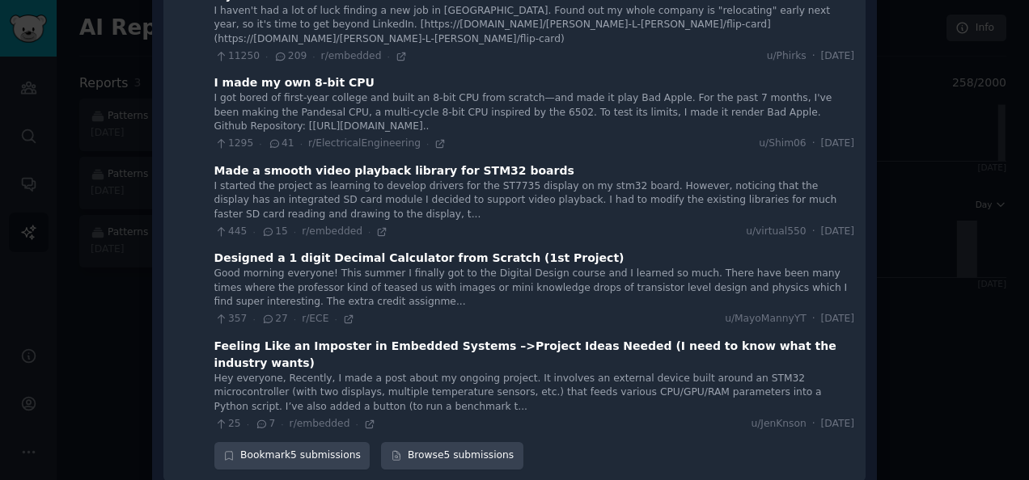
scroll to position [306, 0]
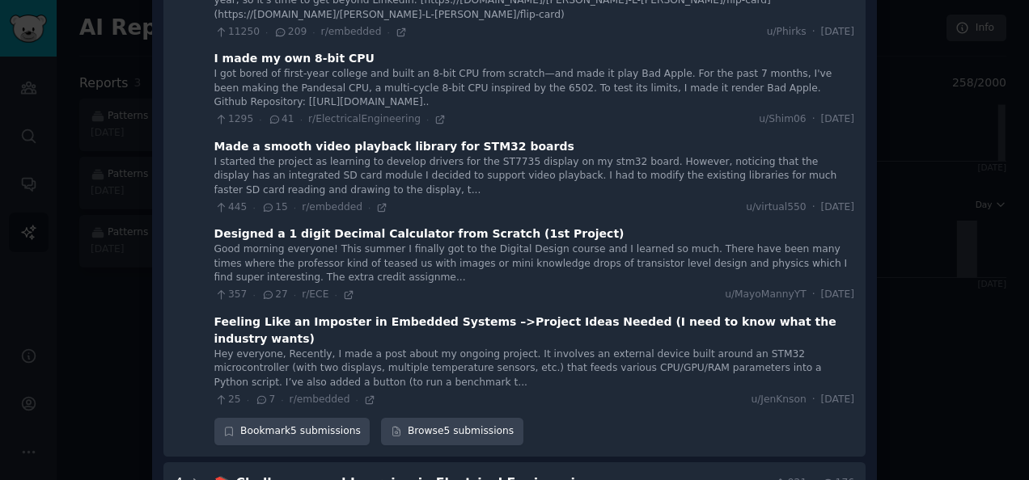
click at [597, 348] on div "Hey everyone, Recently, I made a post about my ongoing project. It involves an …" at bounding box center [534, 369] width 640 height 43
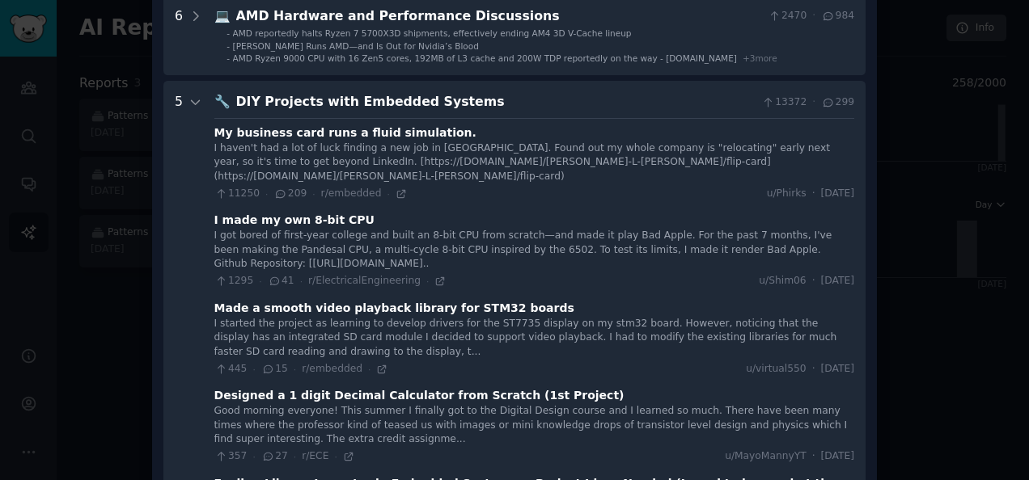
scroll to position [63, 0]
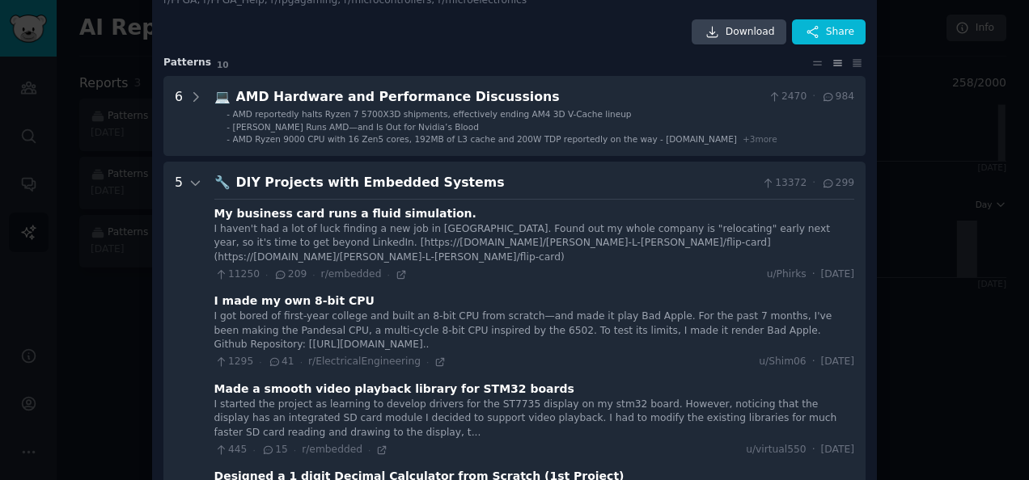
drag, startPoint x: 194, startPoint y: 187, endPoint x: 201, endPoint y: 171, distance: 17.4
click at [193, 187] on icon at bounding box center [195, 183] width 15 height 15
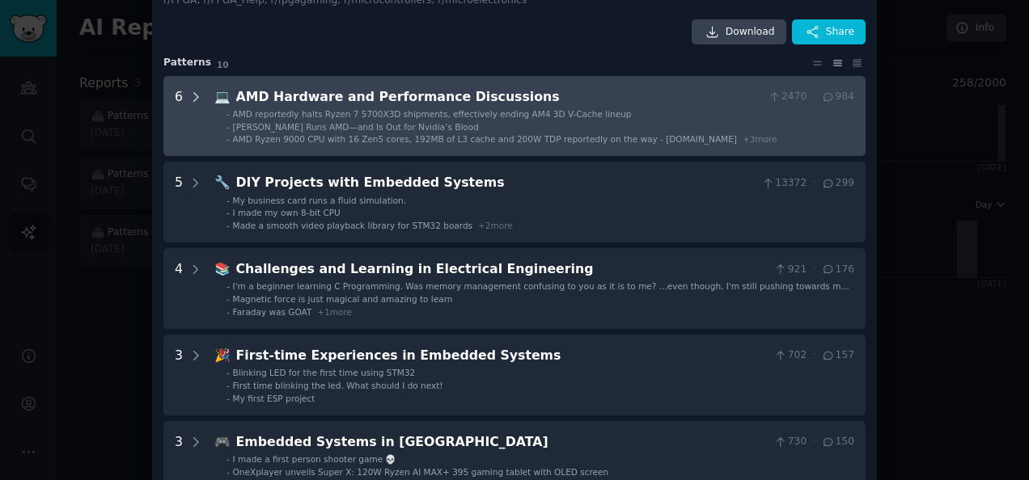
click at [193, 92] on icon at bounding box center [195, 97] width 15 height 15
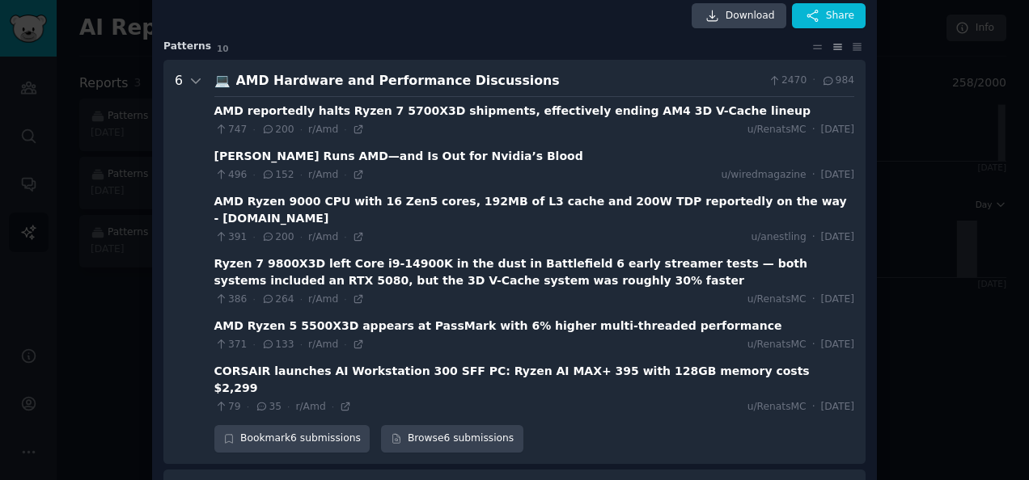
scroll to position [57, 0]
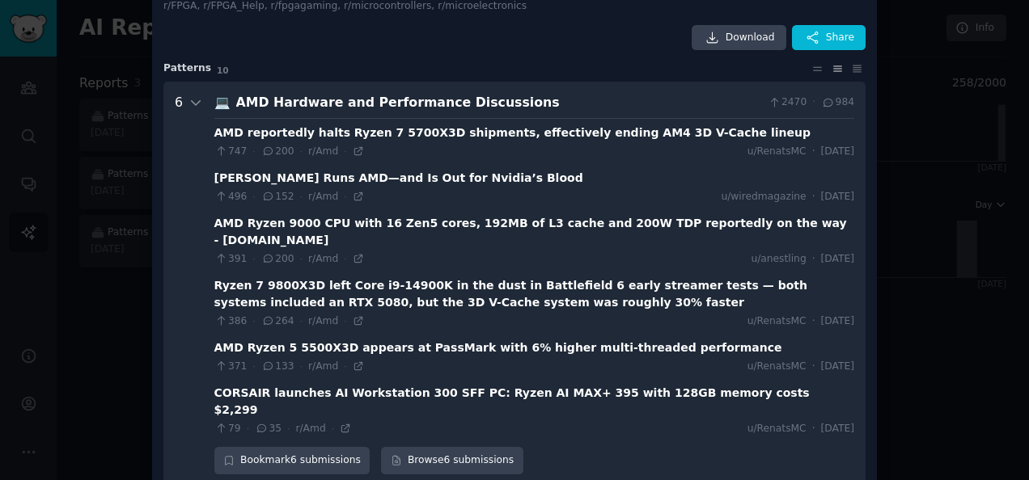
click at [119, 160] on div at bounding box center [514, 240] width 1029 height 480
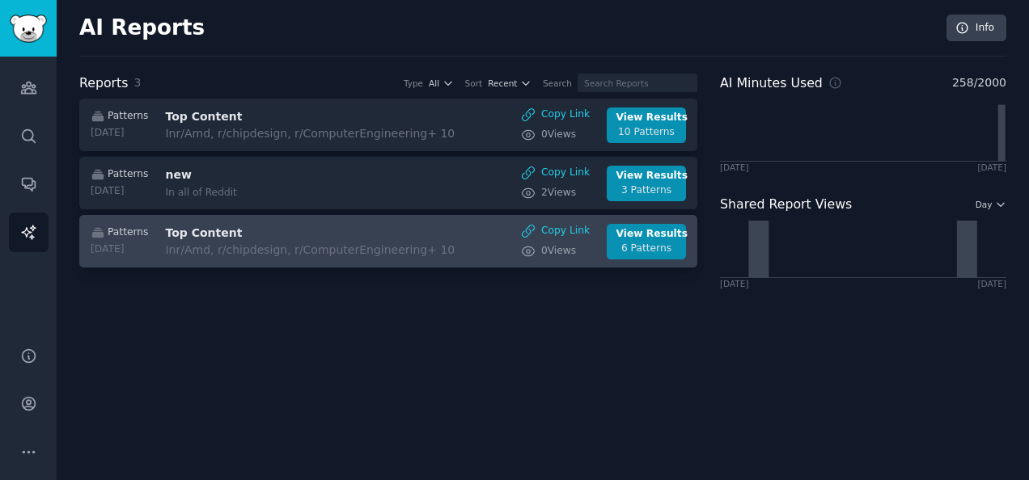
click at [332, 233] on h3 "Top Content" at bounding box center [301, 233] width 272 height 17
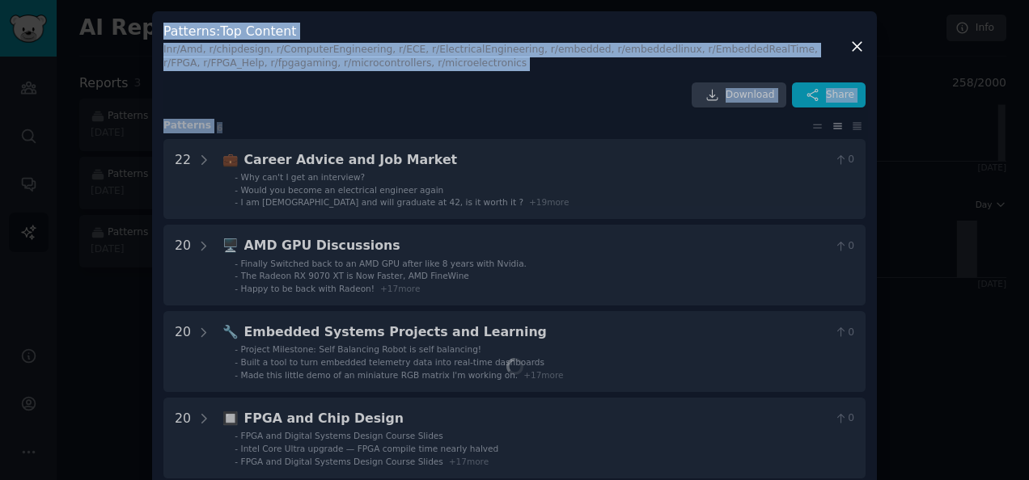
click at [150, 175] on div "​ Patterns : Top Content In r/Amd, r/chipdesign, r/ComputerEngineering, r/ECE, …" at bounding box center [514, 339] width 1017 height 679
drag, startPoint x: 150, startPoint y: 175, endPoint x: 130, endPoint y: 197, distance: 29.8
click at [130, 197] on div at bounding box center [514, 240] width 1029 height 480
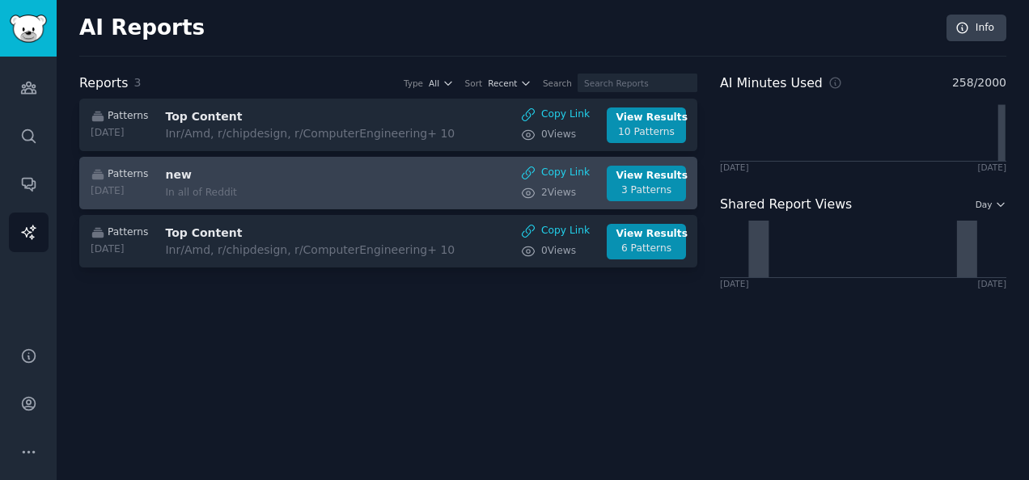
click at [189, 192] on div "In all of Reddit" at bounding box center [301, 193] width 272 height 15
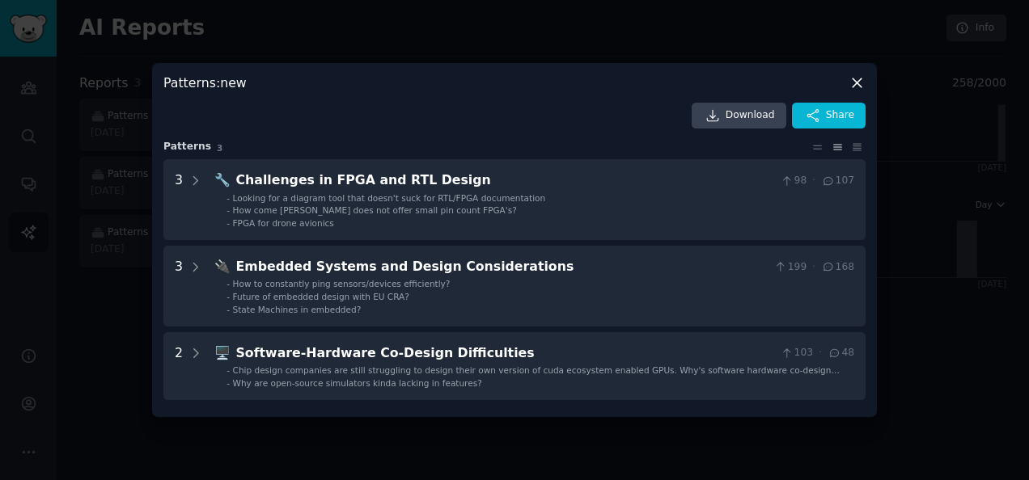
click at [190, 142] on span "Pattern s" at bounding box center [187, 147] width 48 height 15
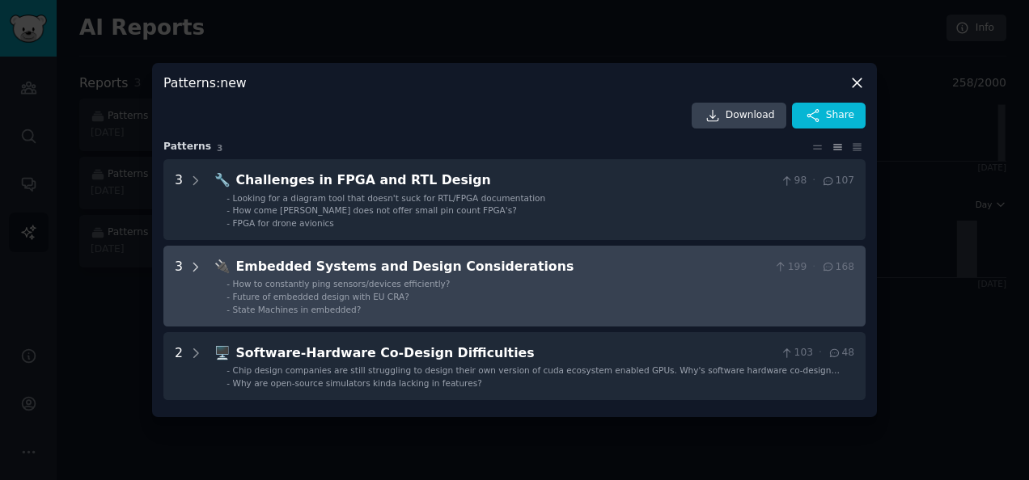
click at [200, 268] on icon at bounding box center [195, 267] width 15 height 15
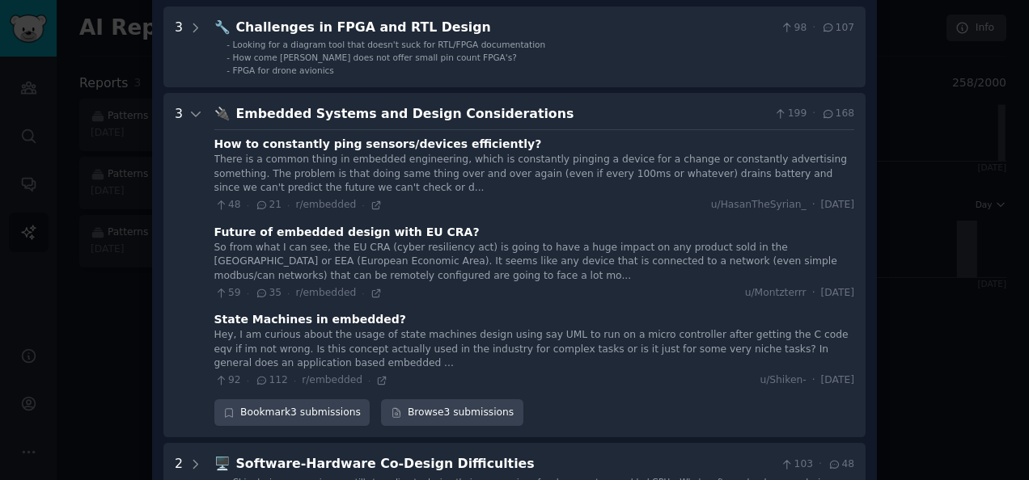
scroll to position [78, 0]
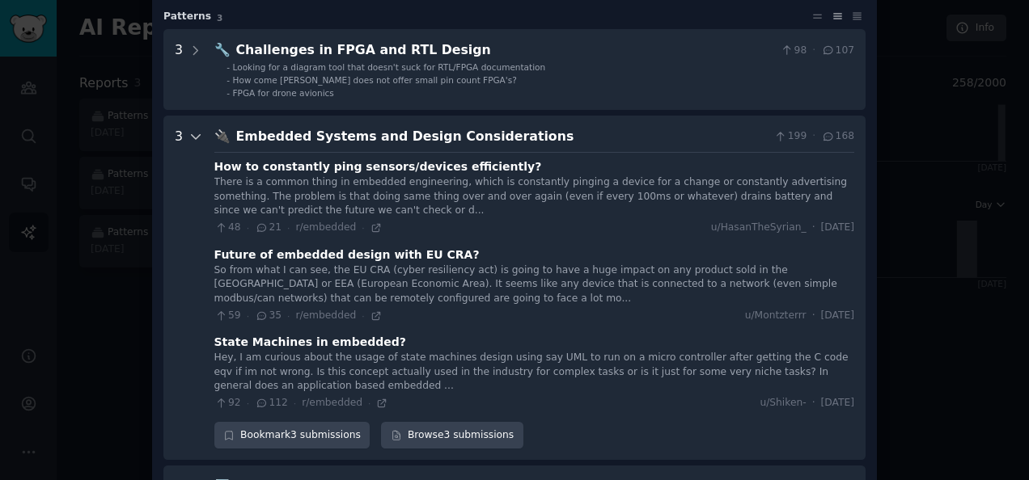
click at [193, 133] on icon at bounding box center [195, 136] width 15 height 15
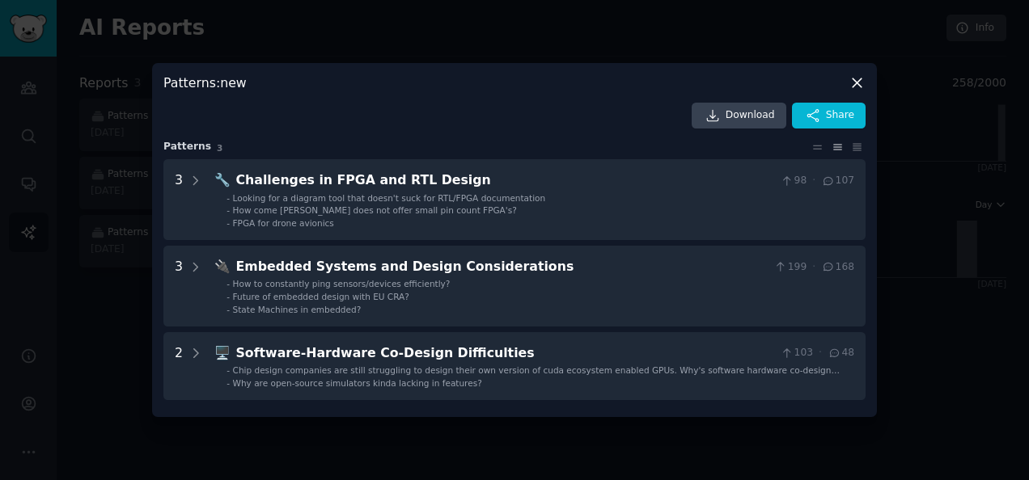
scroll to position [0, 0]
click at [857, 81] on icon at bounding box center [856, 82] width 17 height 17
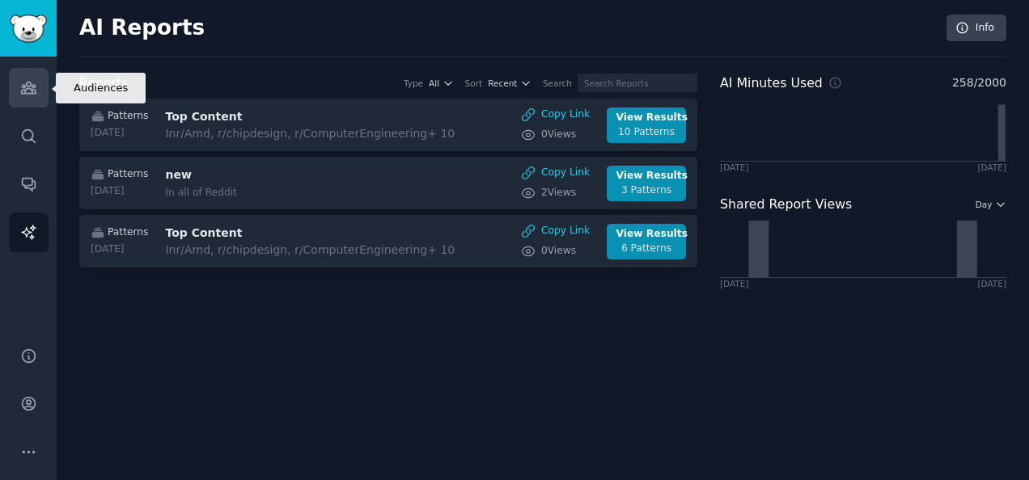
click at [23, 89] on icon "Sidebar" at bounding box center [28, 87] width 15 height 11
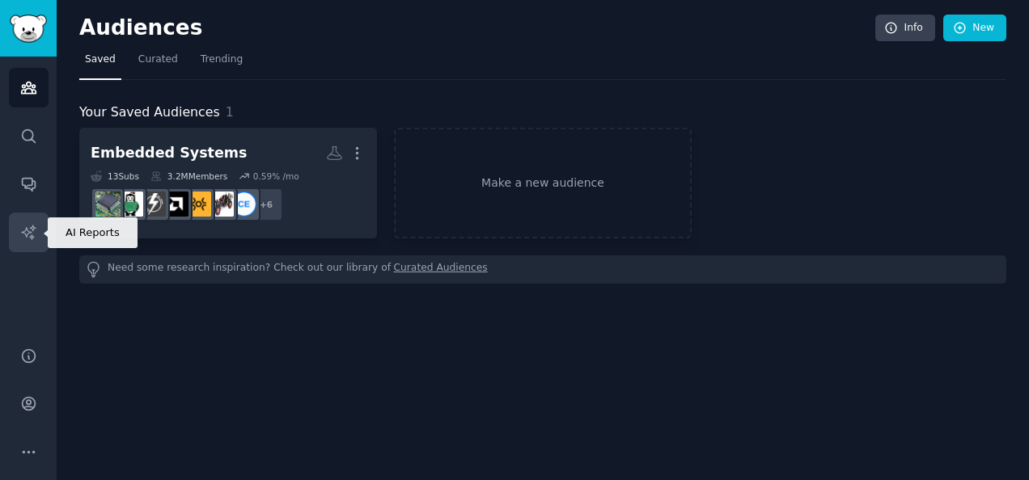
click at [17, 246] on link "AI Reports" at bounding box center [29, 233] width 40 height 40
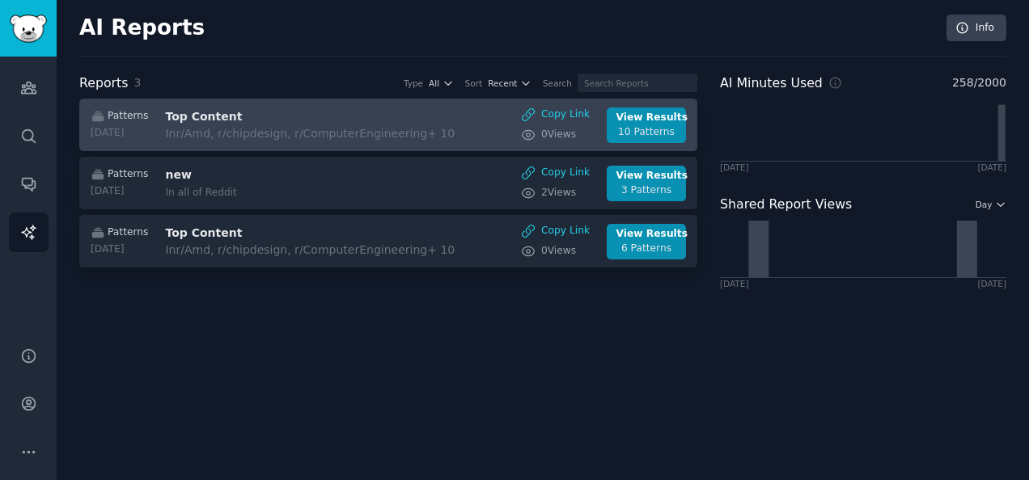
click at [193, 111] on h3 "Top Content" at bounding box center [301, 116] width 272 height 17
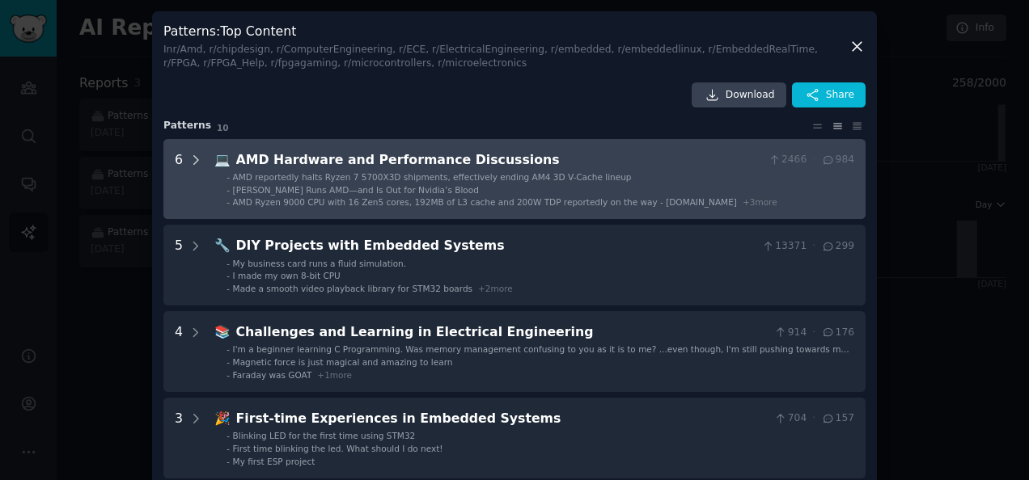
click at [188, 159] on icon at bounding box center [195, 160] width 15 height 15
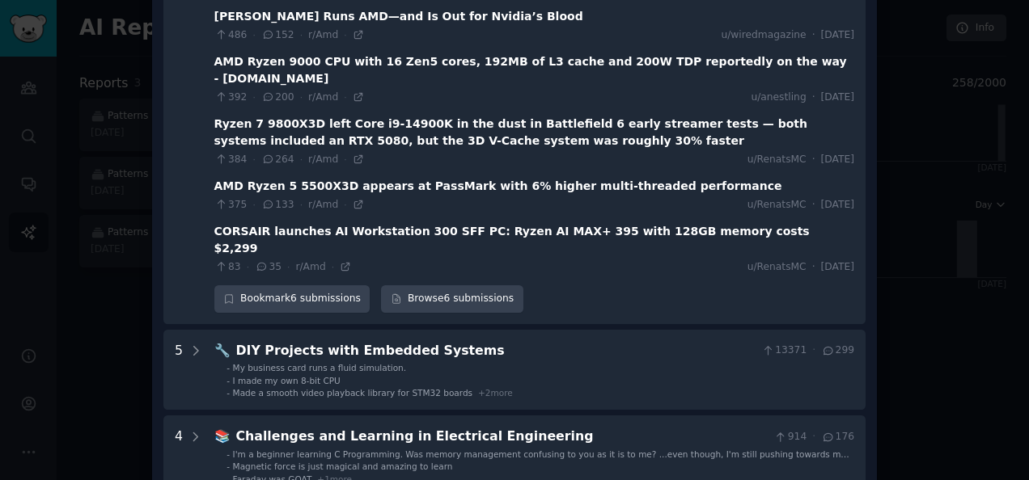
scroll to position [138, 0]
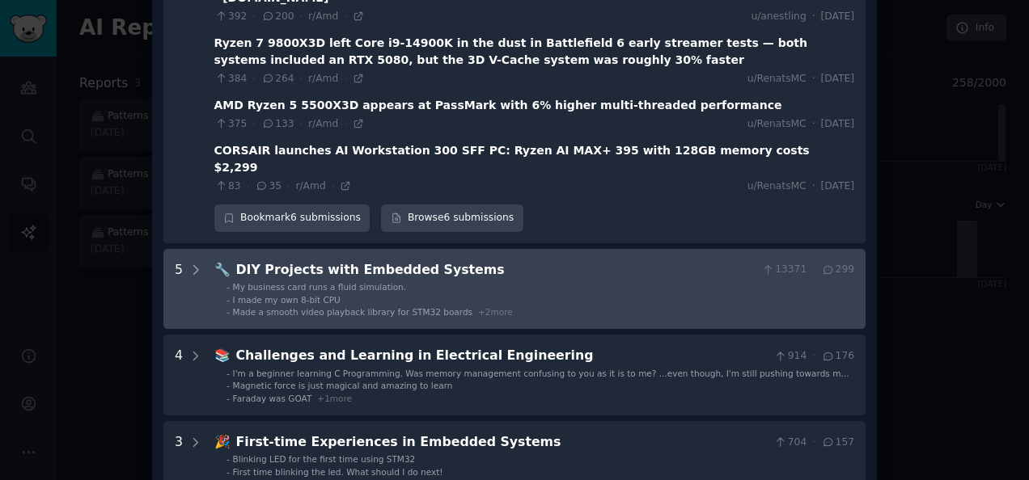
click at [214, 262] on span "🔧" at bounding box center [222, 269] width 16 height 15
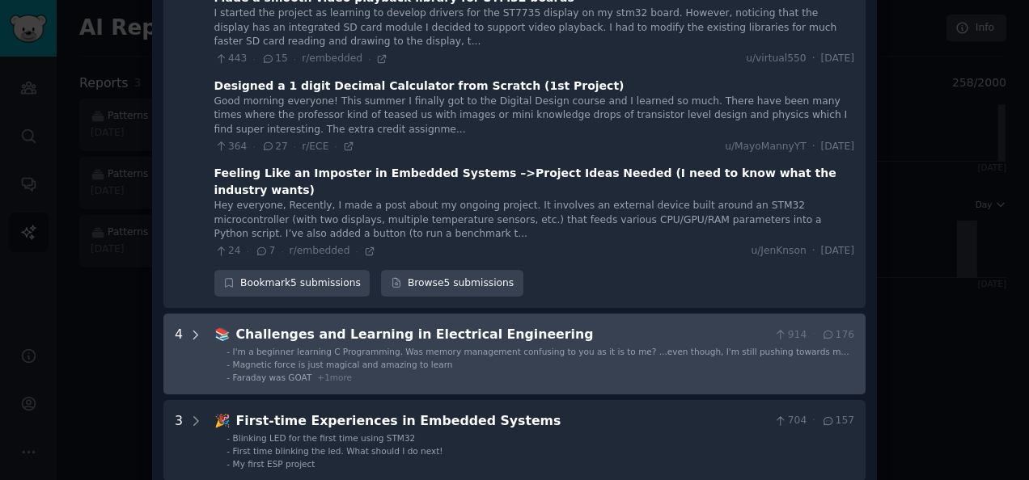
scroll to position [837, 0]
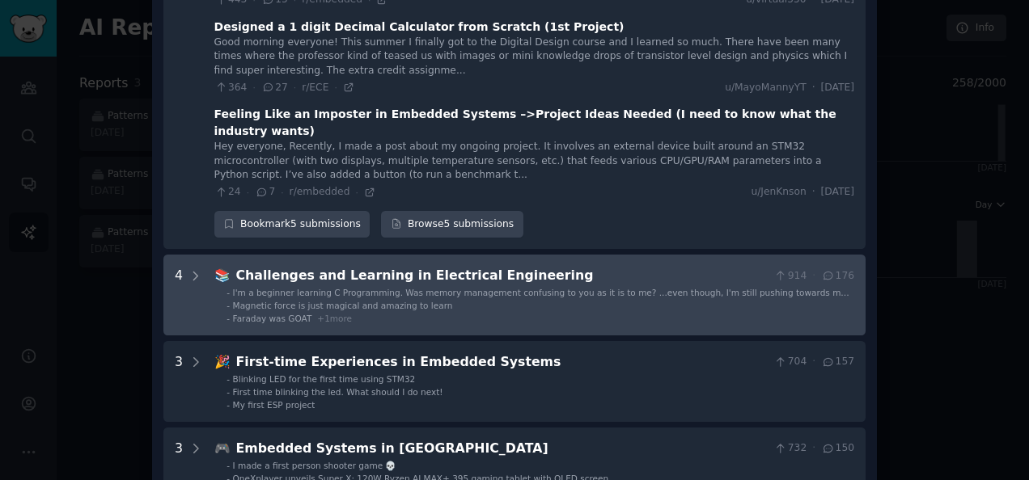
click at [184, 266] on div "4" at bounding box center [189, 295] width 28 height 58
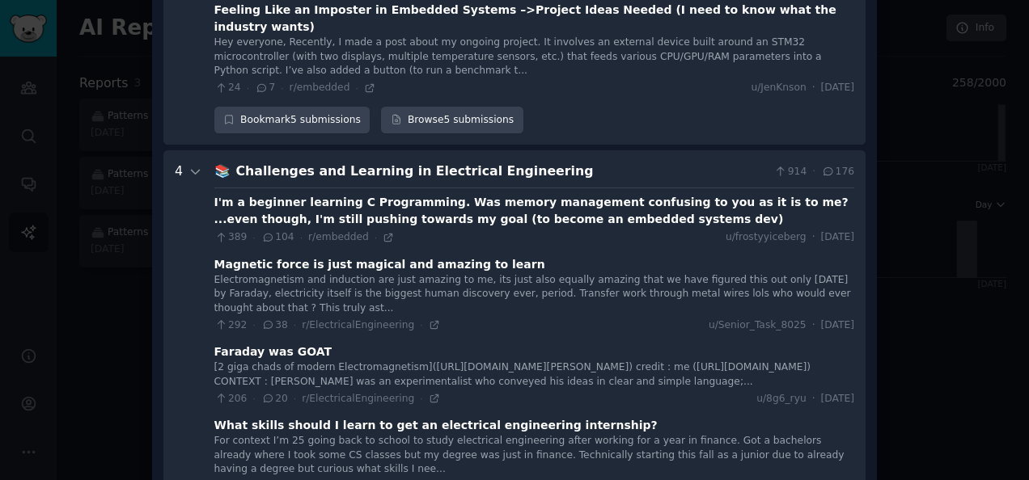
scroll to position [863, 0]
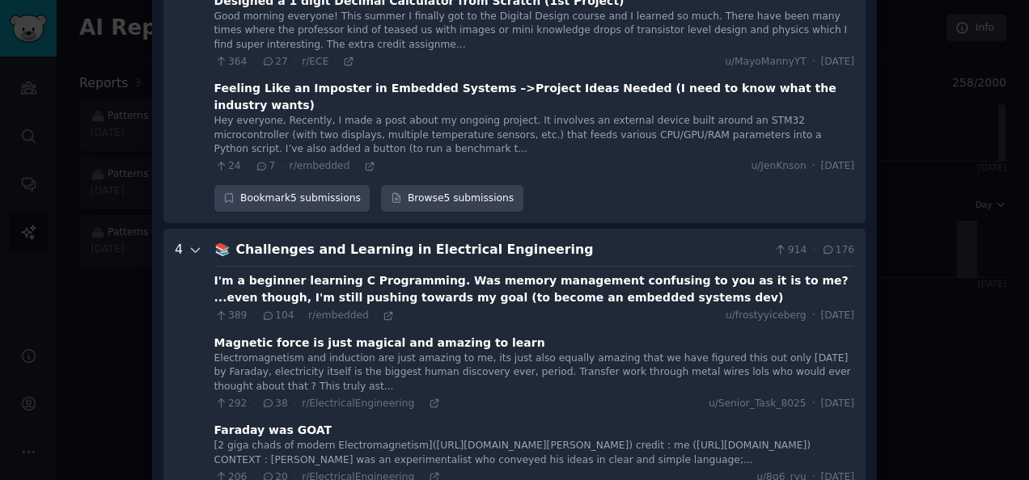
click at [196, 243] on icon at bounding box center [195, 250] width 15 height 15
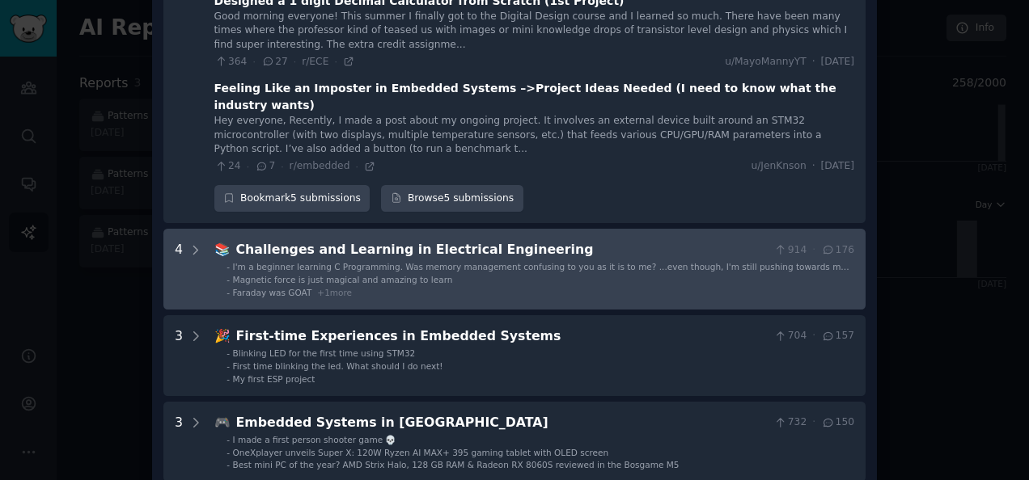
drag, startPoint x: 192, startPoint y: 263, endPoint x: 243, endPoint y: 242, distance: 55.1
click at [192, 329] on icon at bounding box center [195, 336] width 15 height 15
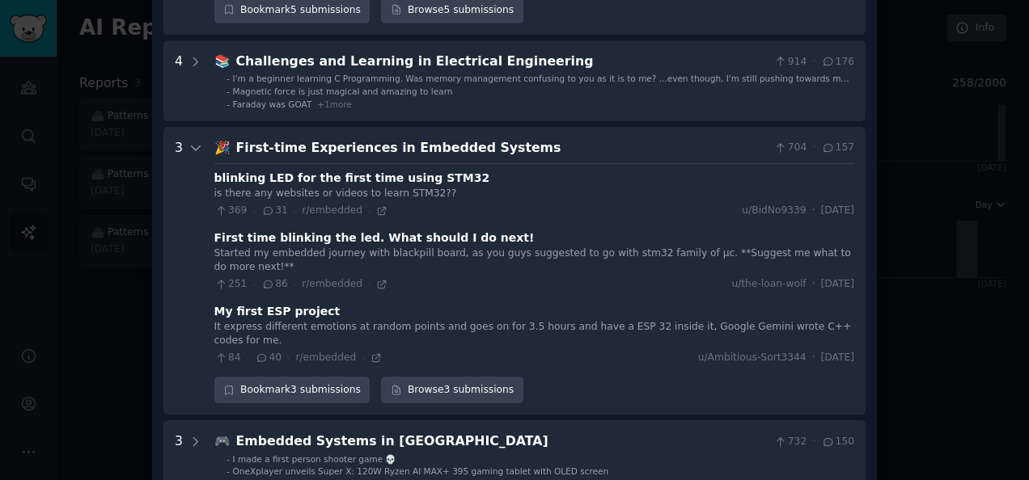
scroll to position [1031, 0]
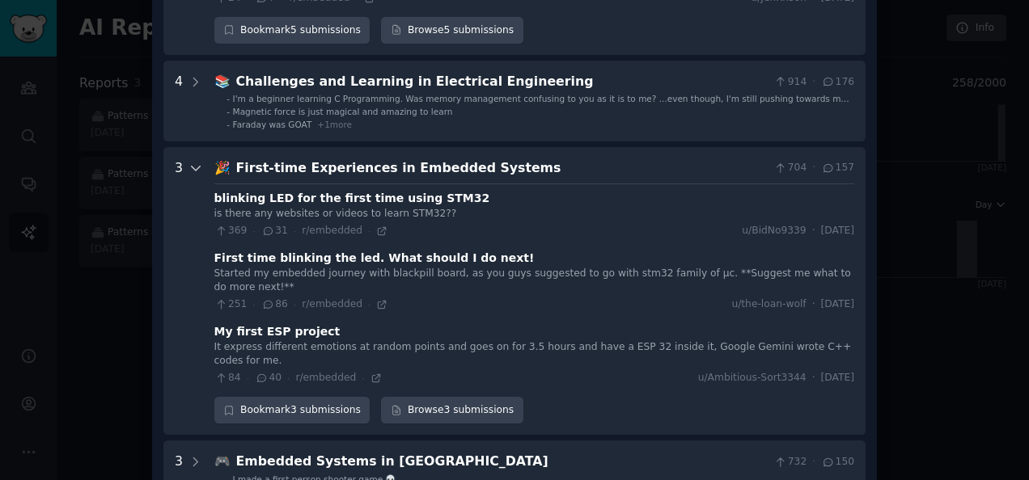
click at [192, 167] on icon at bounding box center [196, 169] width 8 height 4
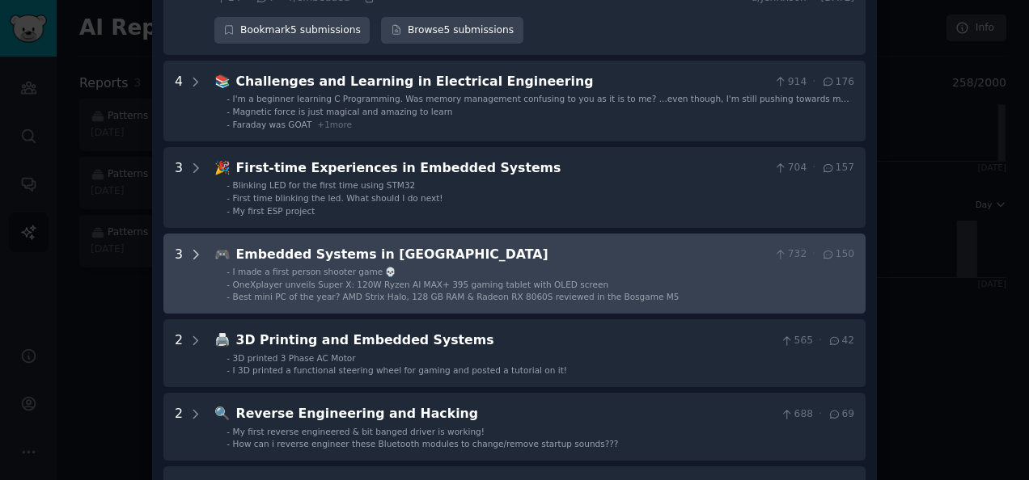
click at [197, 245] on div at bounding box center [195, 274] width 15 height 58
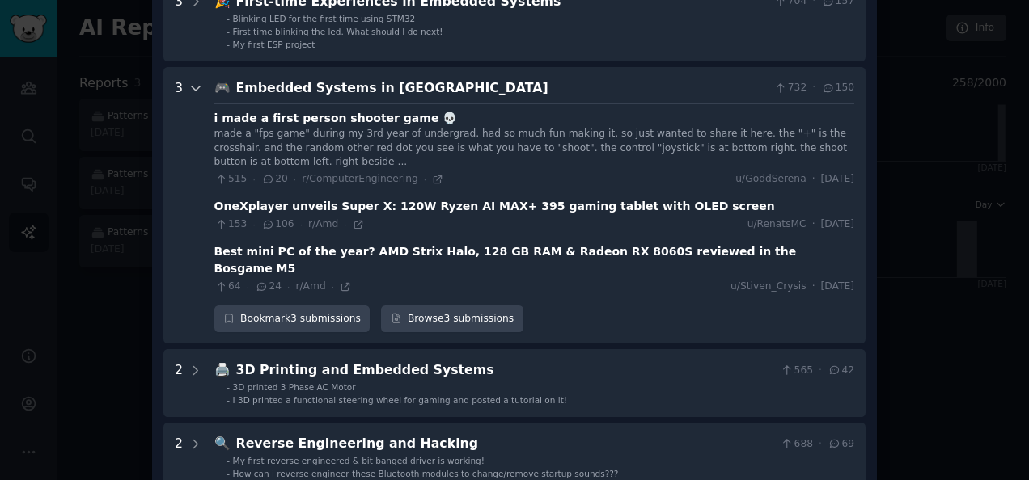
scroll to position [1117, 0]
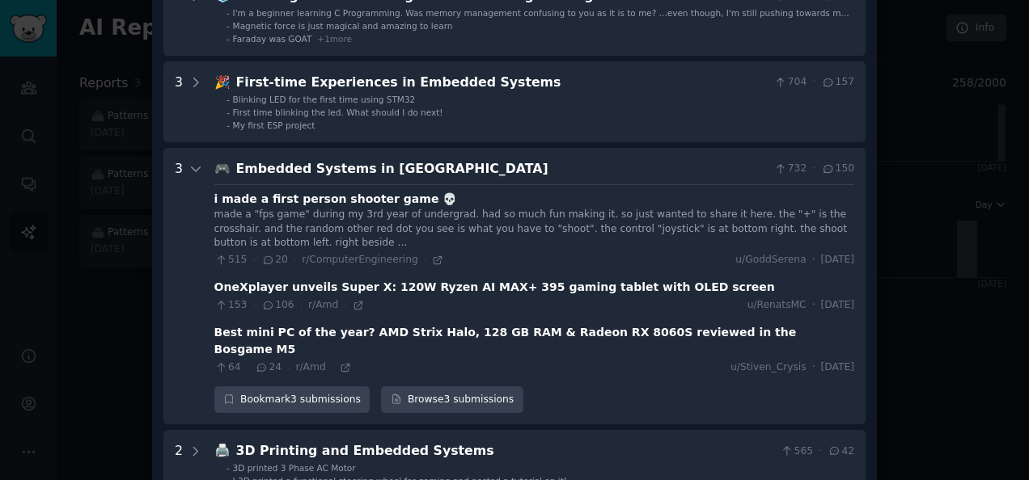
click at [183, 159] on div "3" at bounding box center [189, 286] width 28 height 255
click at [196, 159] on div at bounding box center [195, 286] width 15 height 255
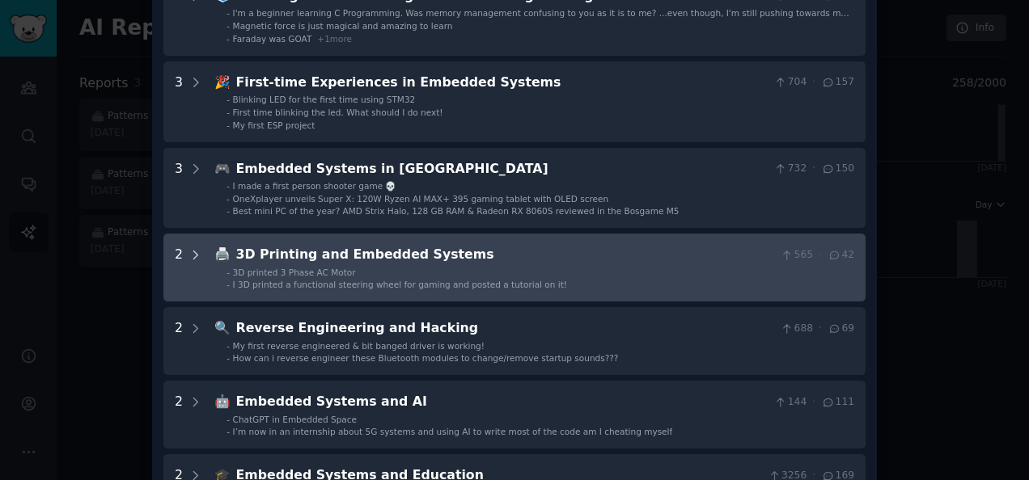
click at [184, 245] on div "2" at bounding box center [189, 267] width 28 height 45
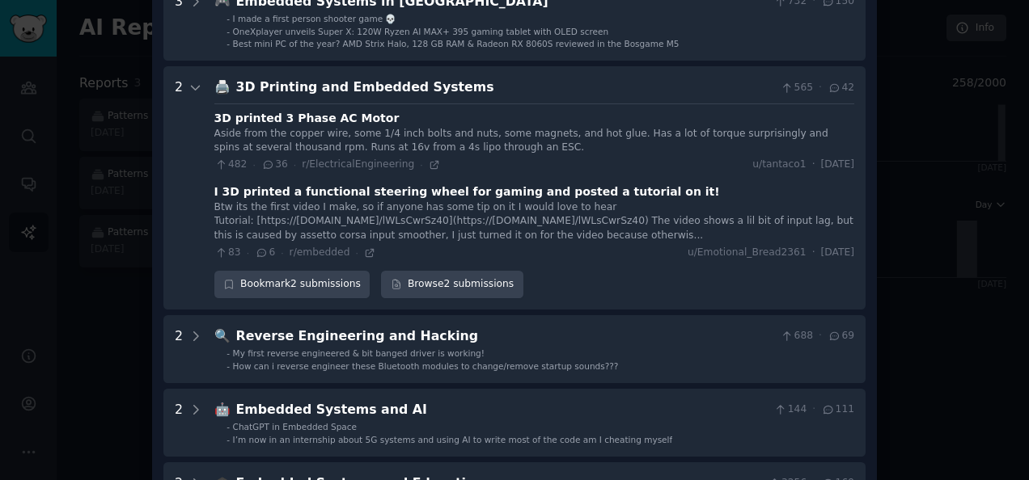
scroll to position [1203, 0]
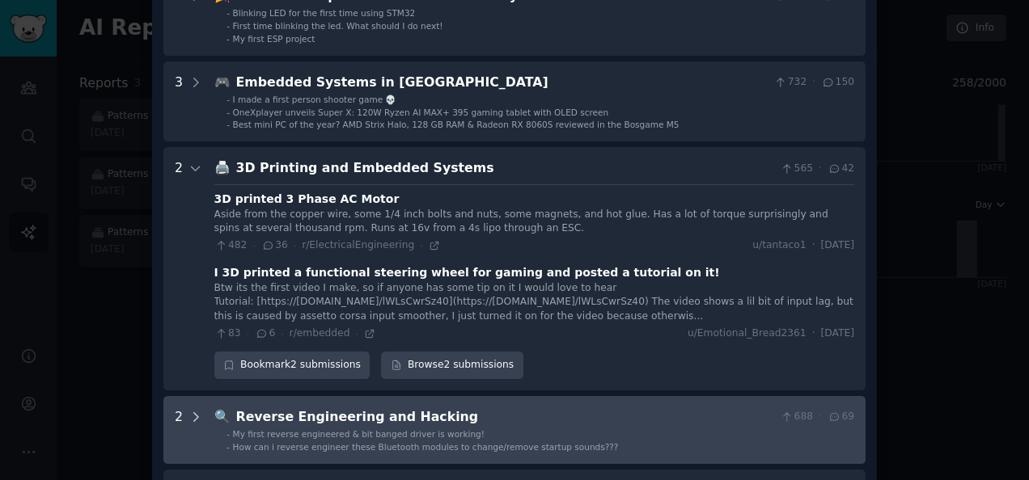
click at [195, 410] on icon at bounding box center [195, 417] width 15 height 15
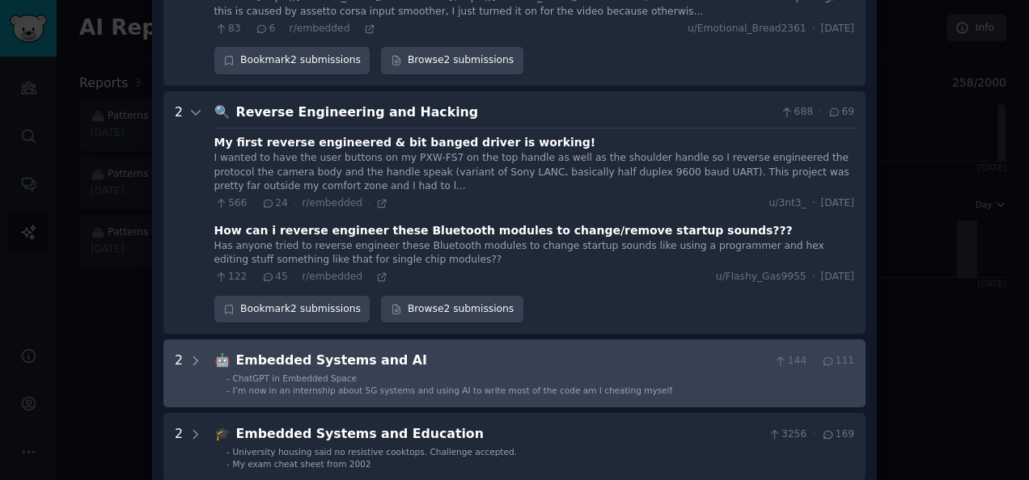
scroll to position [1532, 0]
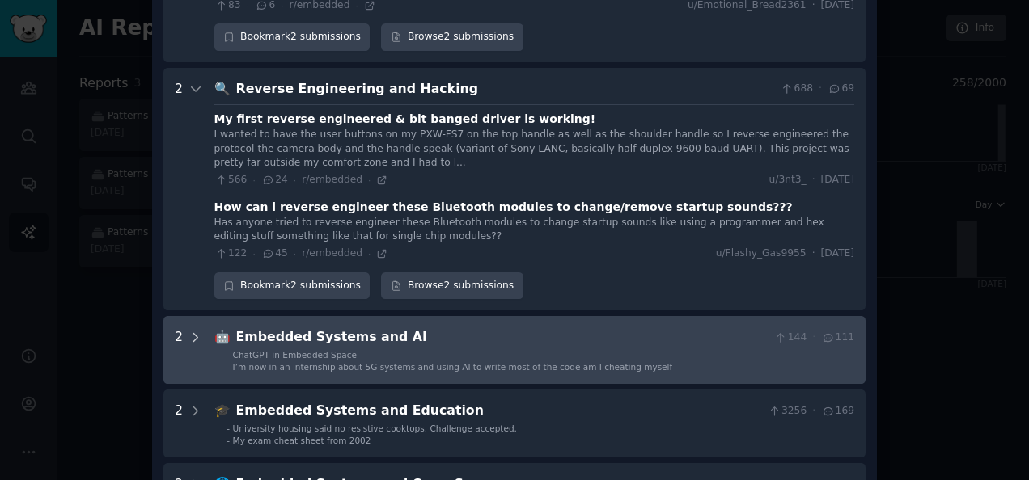
click at [188, 331] on icon at bounding box center [195, 338] width 15 height 15
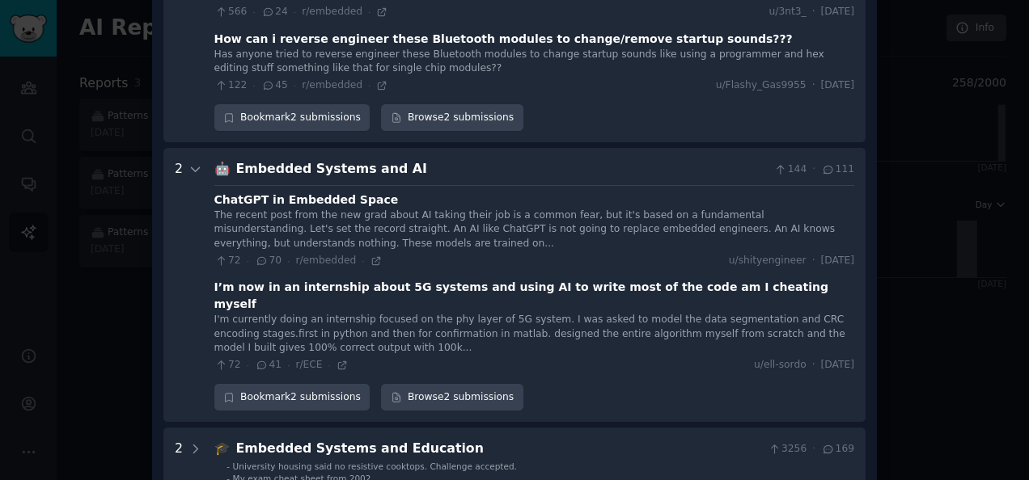
scroll to position [1731, 0]
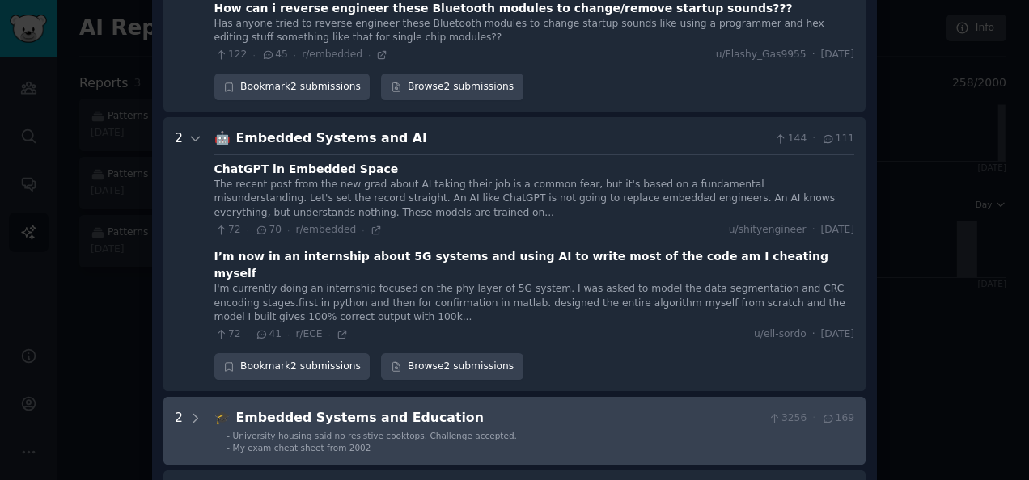
click at [201, 397] on Education "2 🎓 Embedded Systems and Education 3256 · 169 - University housing said no resi…" at bounding box center [514, 431] width 702 height 68
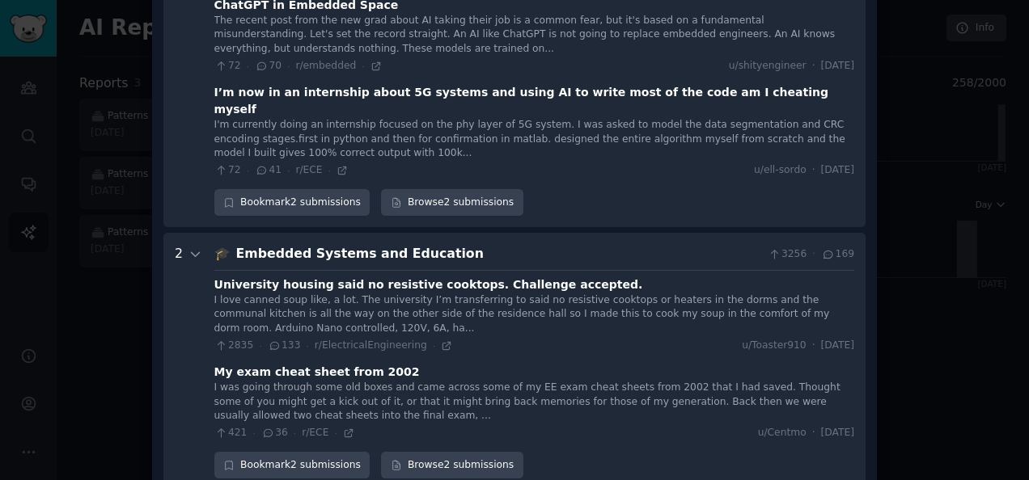
scroll to position [1920, 0]
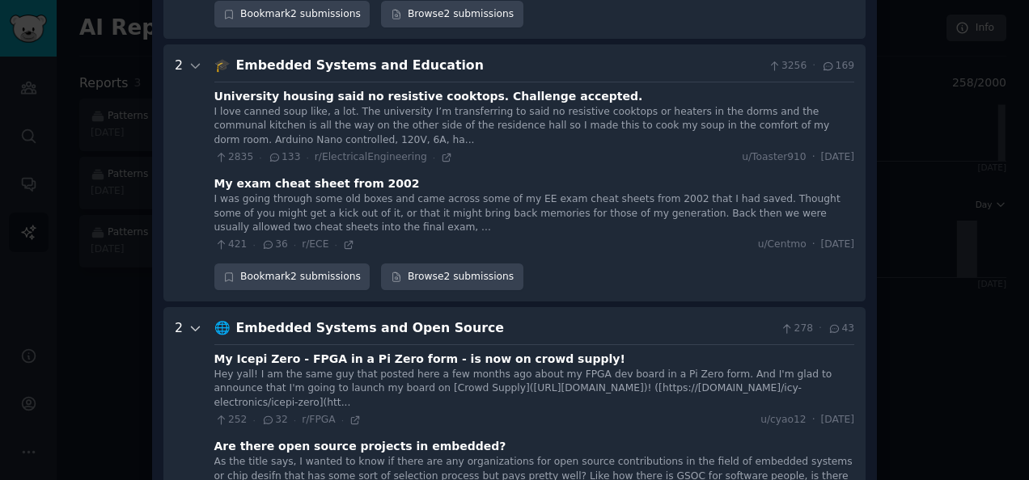
scroll to position [2108, 0]
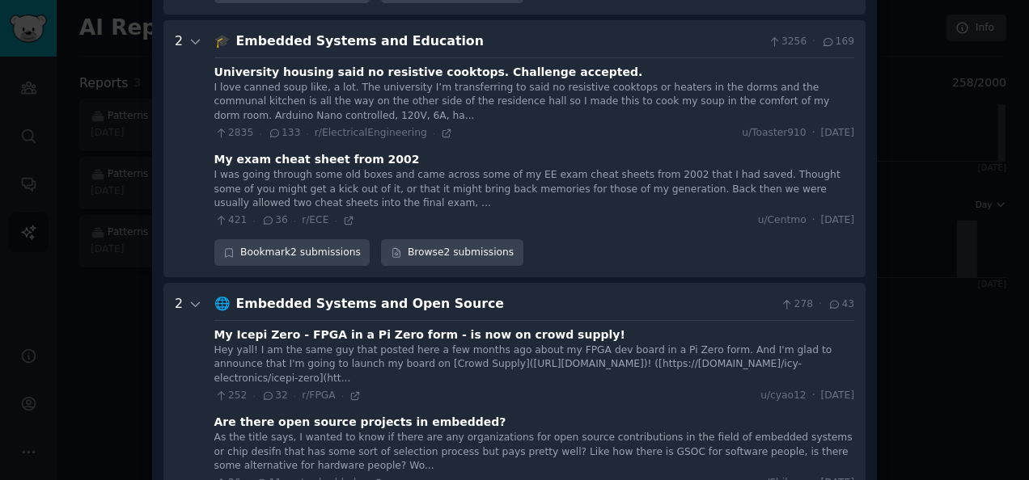
click at [406, 414] on div "Are there open source projects in embedded?" at bounding box center [360, 422] width 292 height 17
click at [907, 309] on div at bounding box center [514, 240] width 1029 height 480
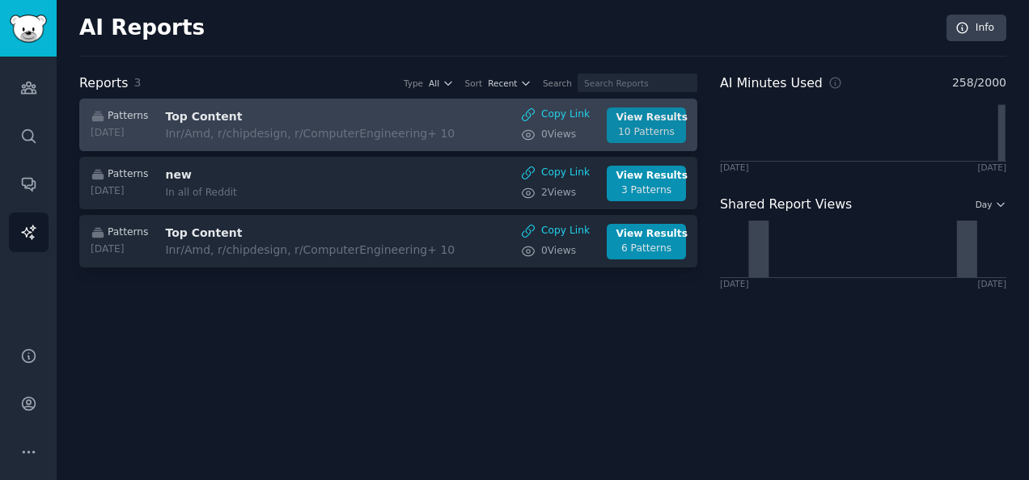
click at [628, 121] on div "View Results" at bounding box center [646, 118] width 61 height 15
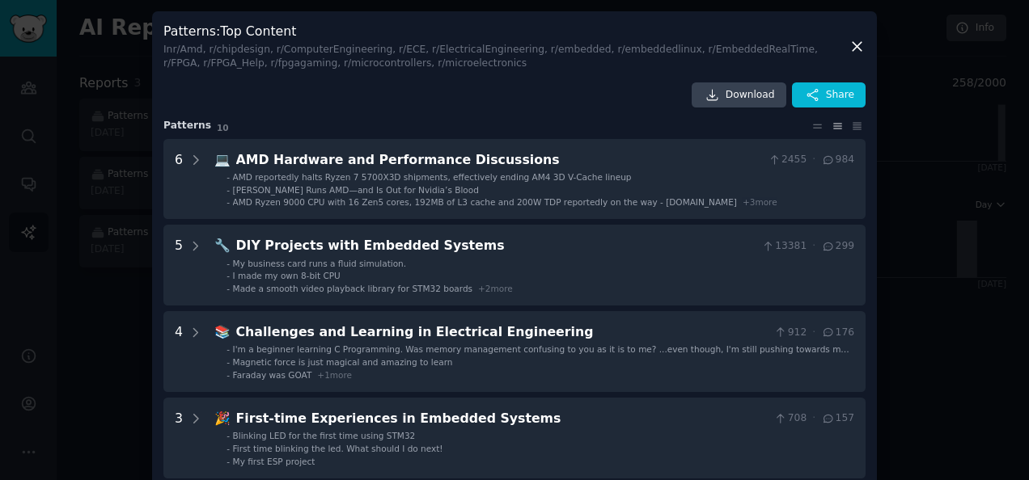
click at [855, 50] on icon at bounding box center [856, 46] width 17 height 17
